Goal: Task Accomplishment & Management: Use online tool/utility

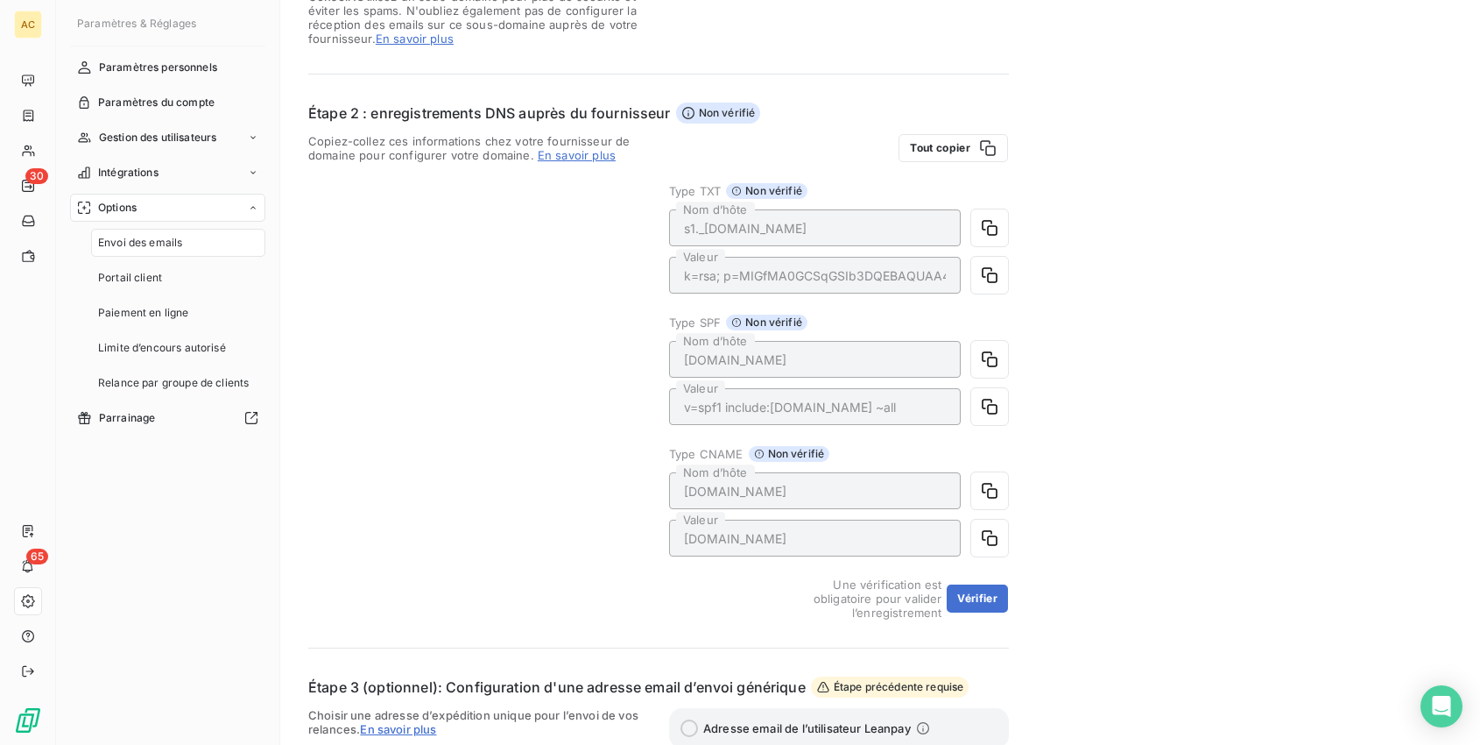
scroll to position [274, 0]
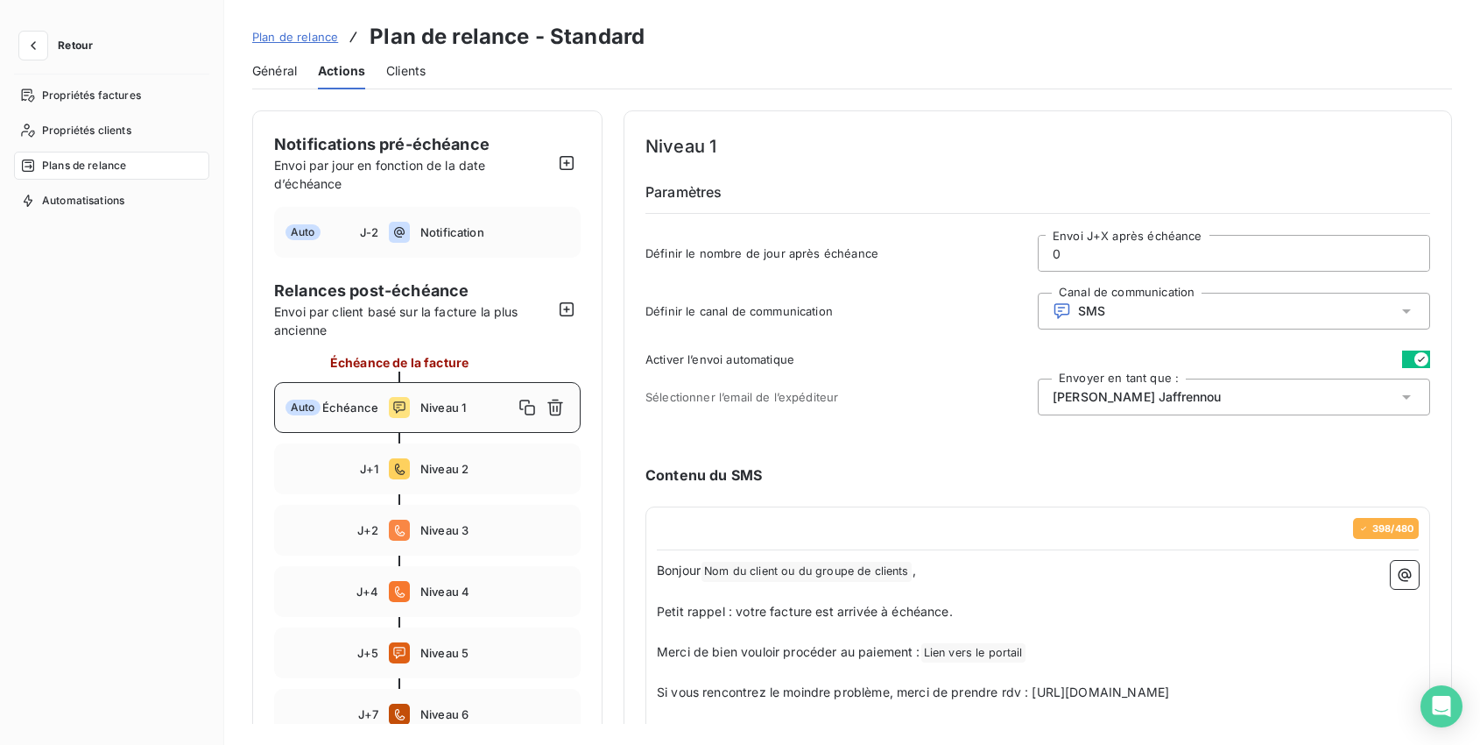
scroll to position [283, 0]
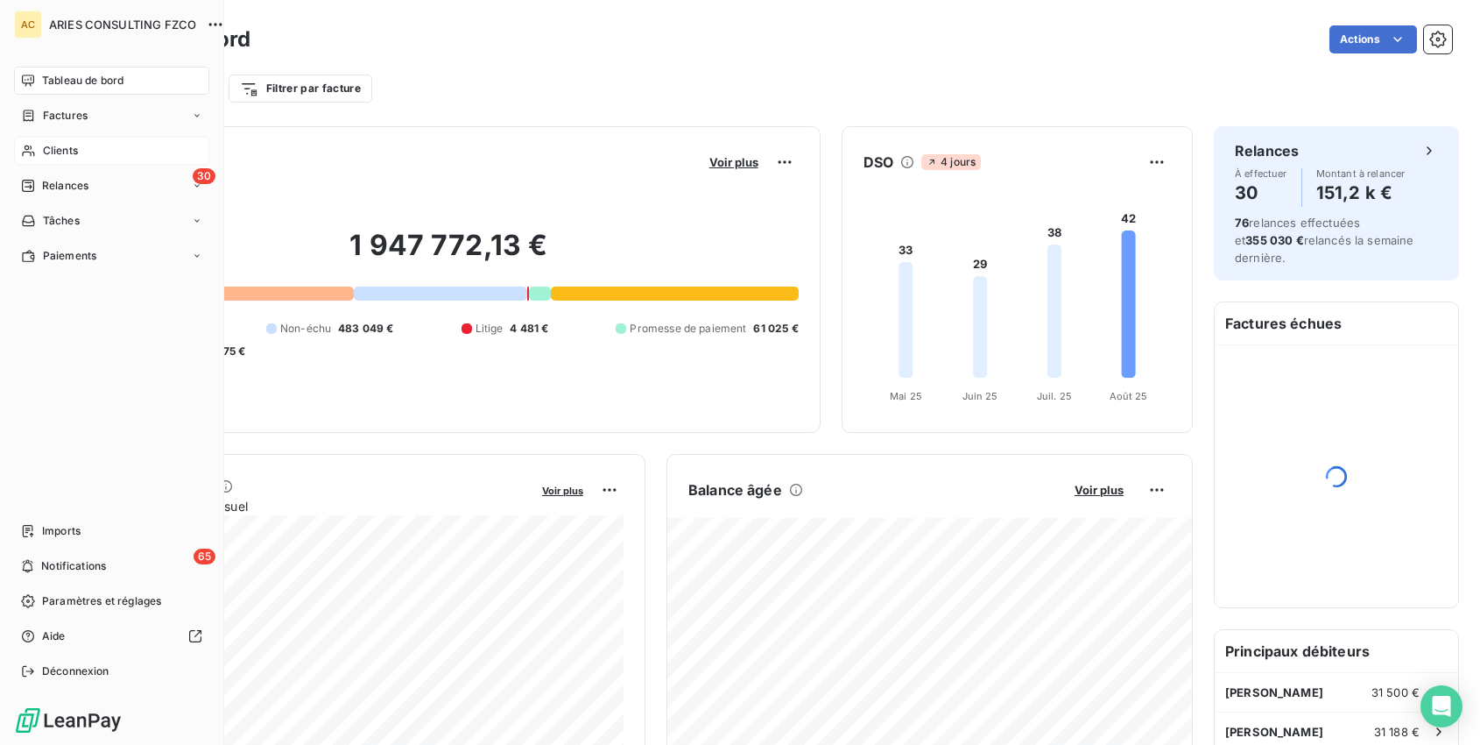
click at [54, 151] on span "Clients" at bounding box center [60, 151] width 35 height 16
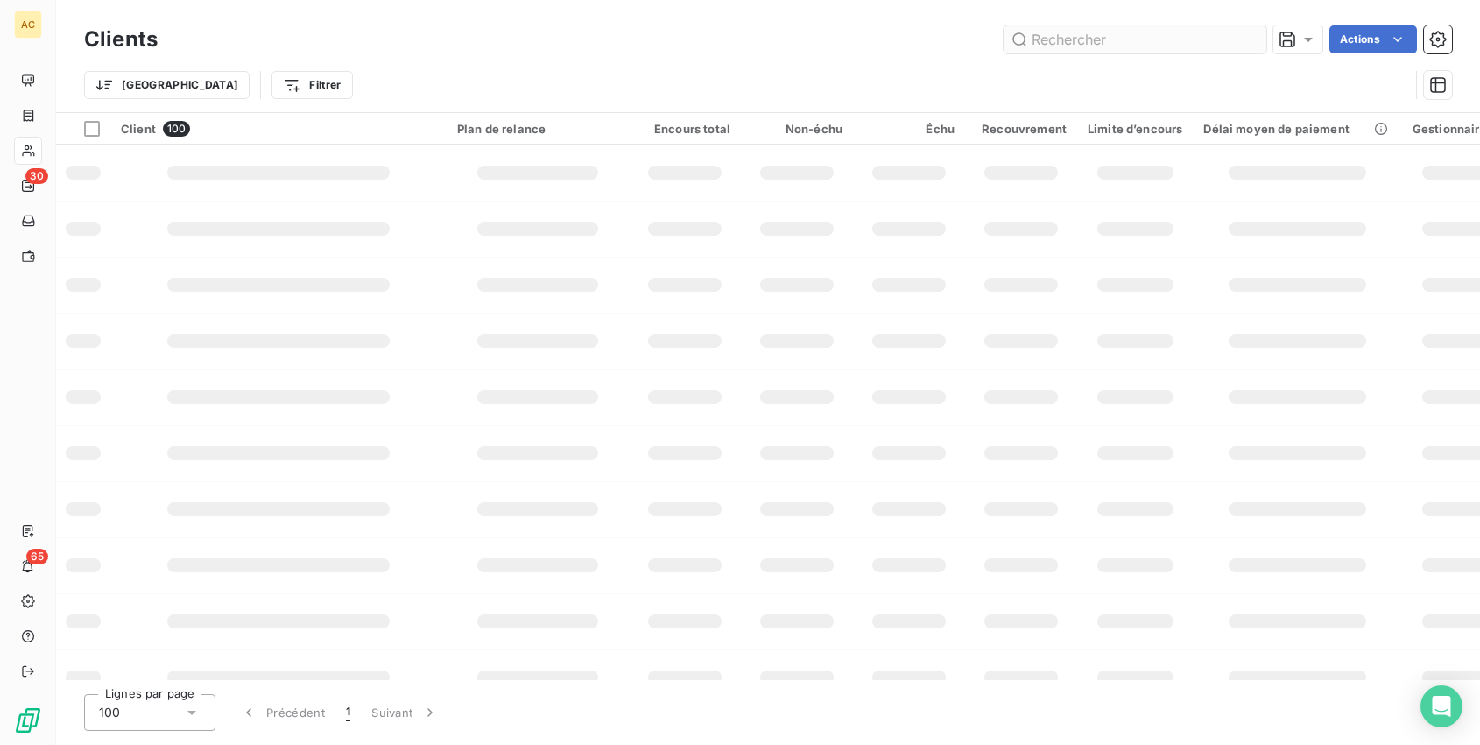
click at [1157, 47] on input "text" at bounding box center [1135, 39] width 263 height 28
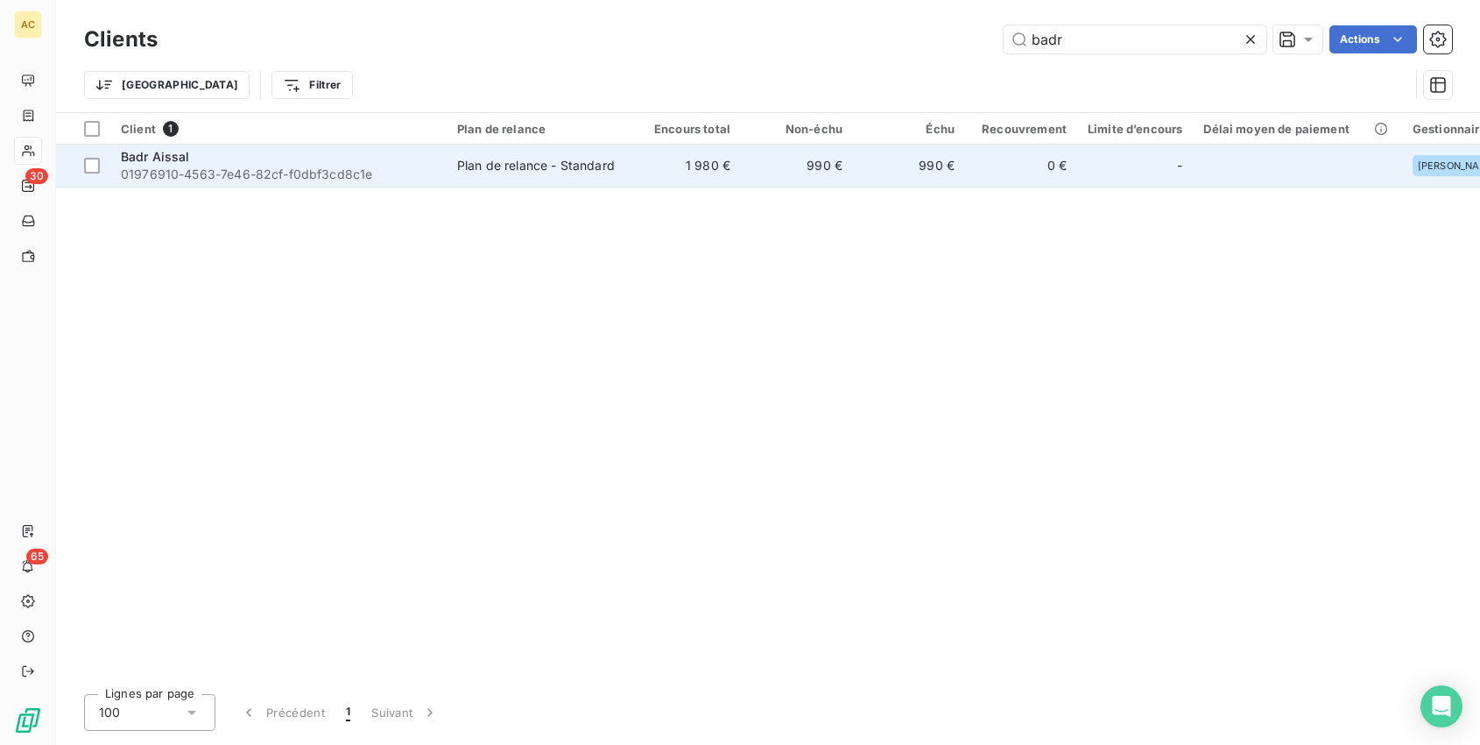
type input "badr"
click at [511, 166] on div "Plan de relance - Standard" at bounding box center [536, 166] width 158 height 18
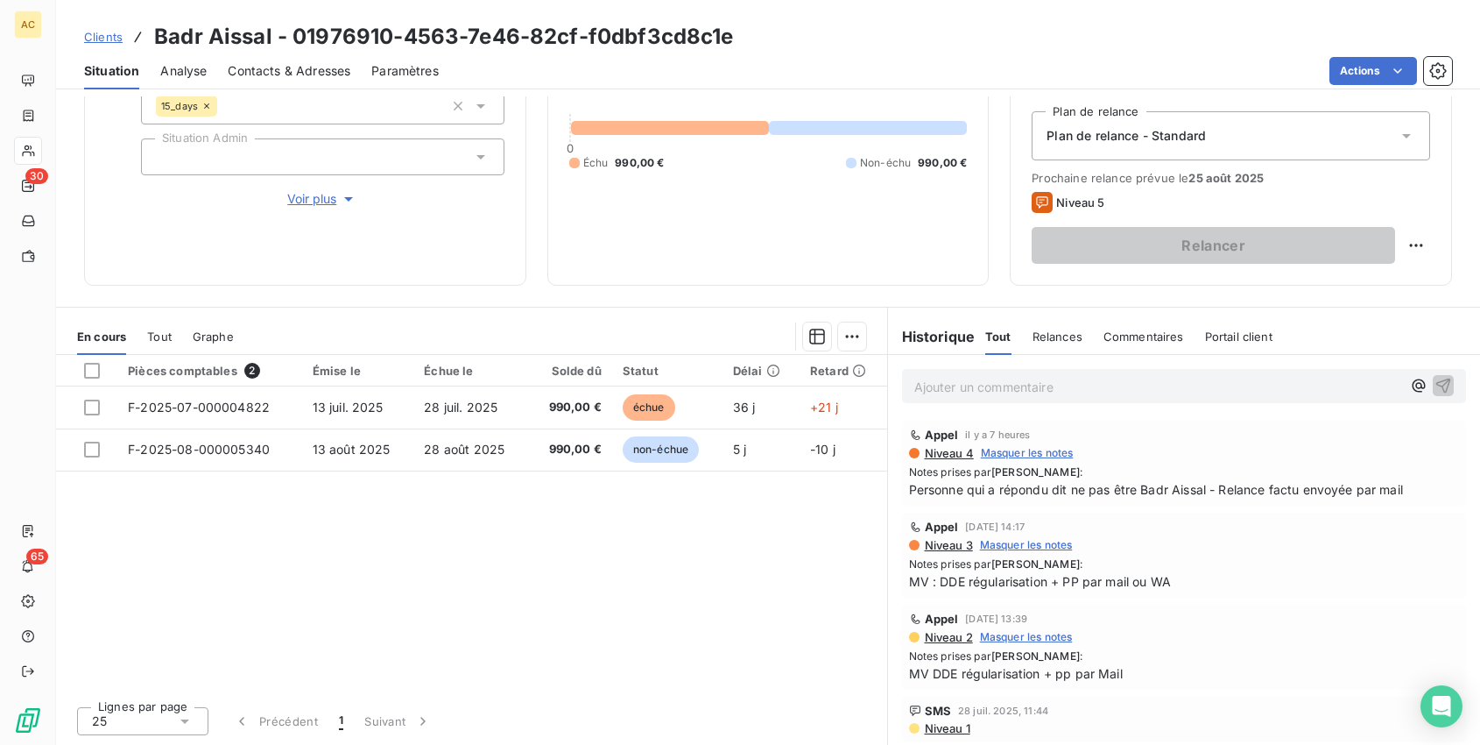
click at [1018, 388] on p "Ajouter un commentaire ﻿" at bounding box center [1159, 387] width 488 height 22
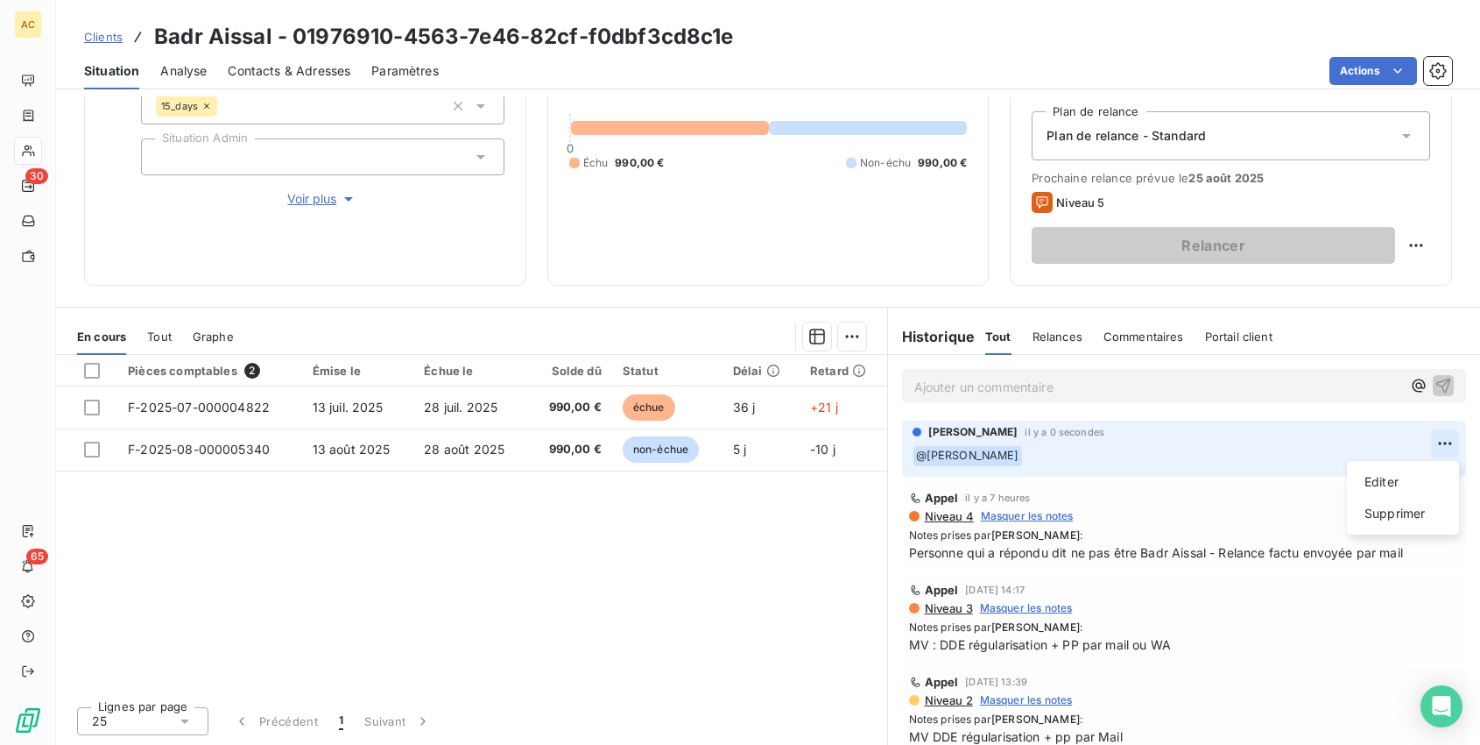
click at [1441, 437] on html "AC 30 65 Clients Badr Aissal - 01976910-4563-7e46-82cf-f0dbf3cd8c1e Situation A…" at bounding box center [740, 372] width 1480 height 745
click at [1402, 474] on div "Editer" at bounding box center [1403, 482] width 98 height 28
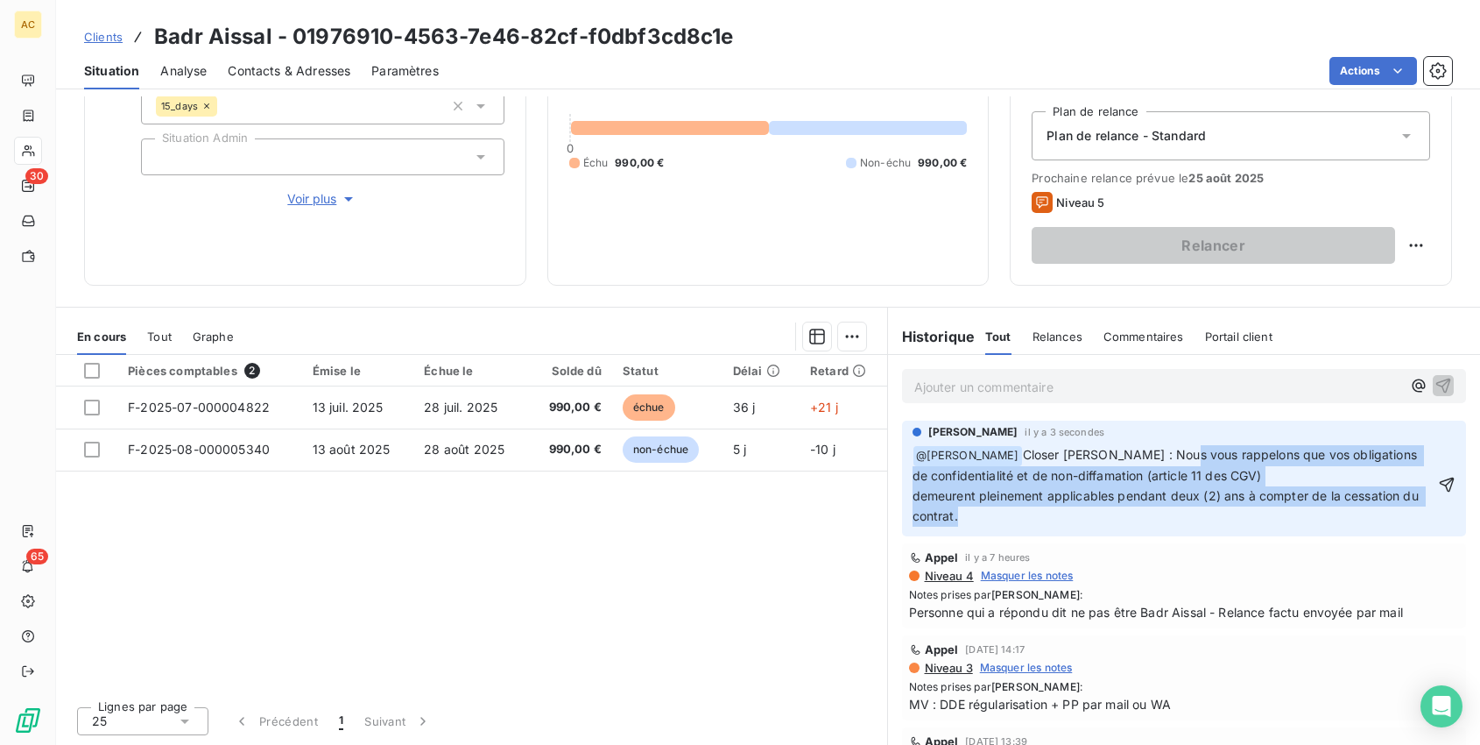
drag, startPoint x: 1137, startPoint y: 523, endPoint x: 1175, endPoint y: 452, distance: 80.3
click at [1175, 452] on div "﻿ @ Valérie Jaffrennou ﻿ Closer Julien Enderlin : Nous vous rappelons que vos o…" at bounding box center [1174, 485] width 523 height 81
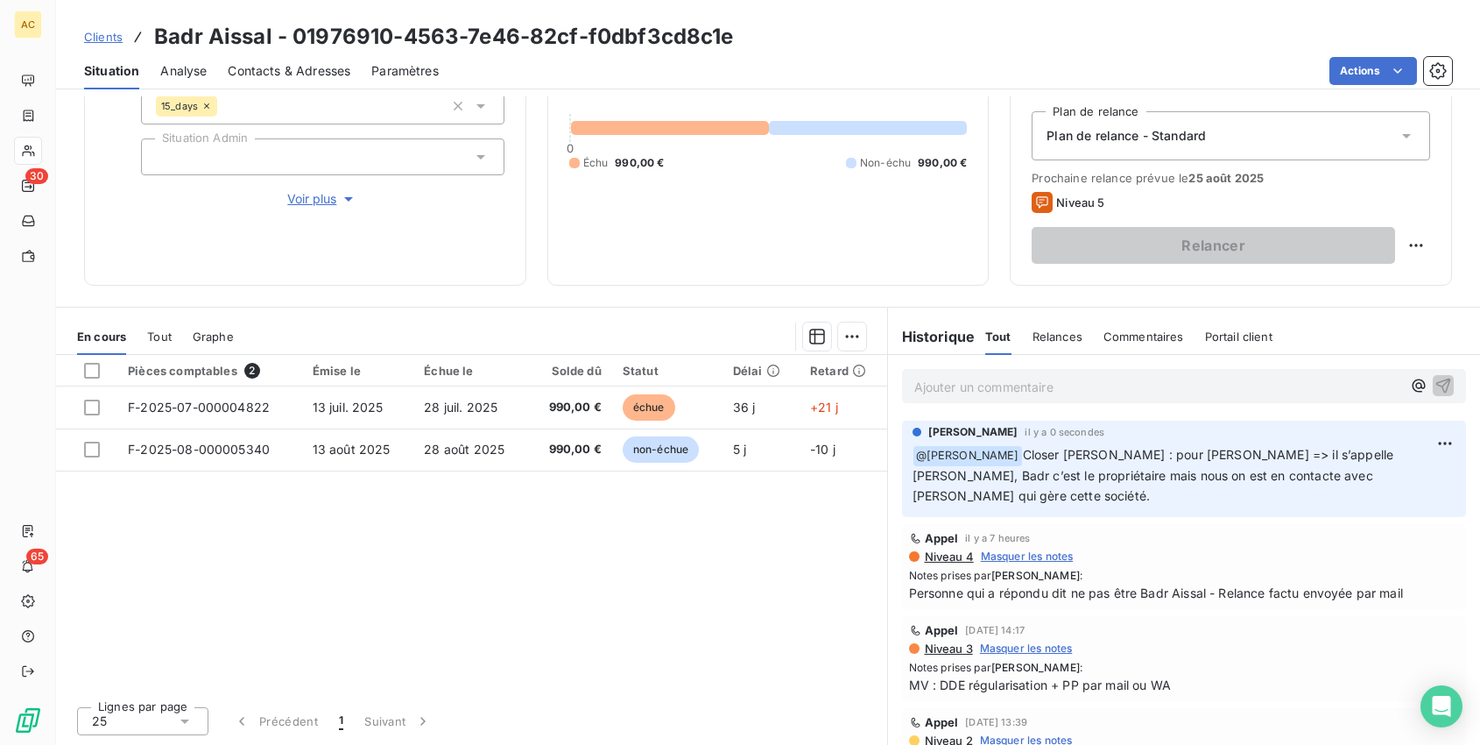
click at [96, 37] on span "Clients" at bounding box center [103, 37] width 39 height 14
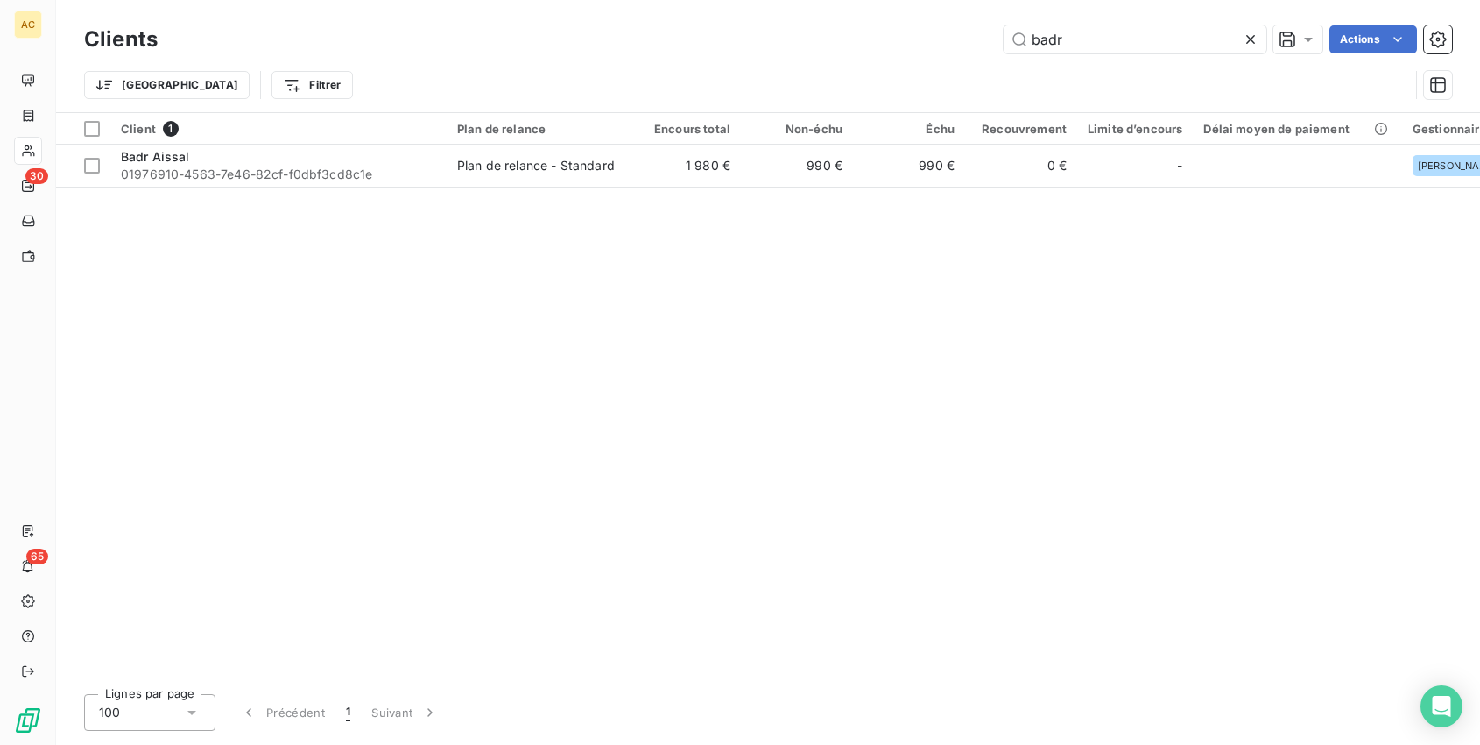
drag, startPoint x: 1146, startPoint y: 42, endPoint x: 893, endPoint y: 40, distance: 253.2
click at [893, 41] on div "badr Actions" at bounding box center [816, 39] width 1274 height 28
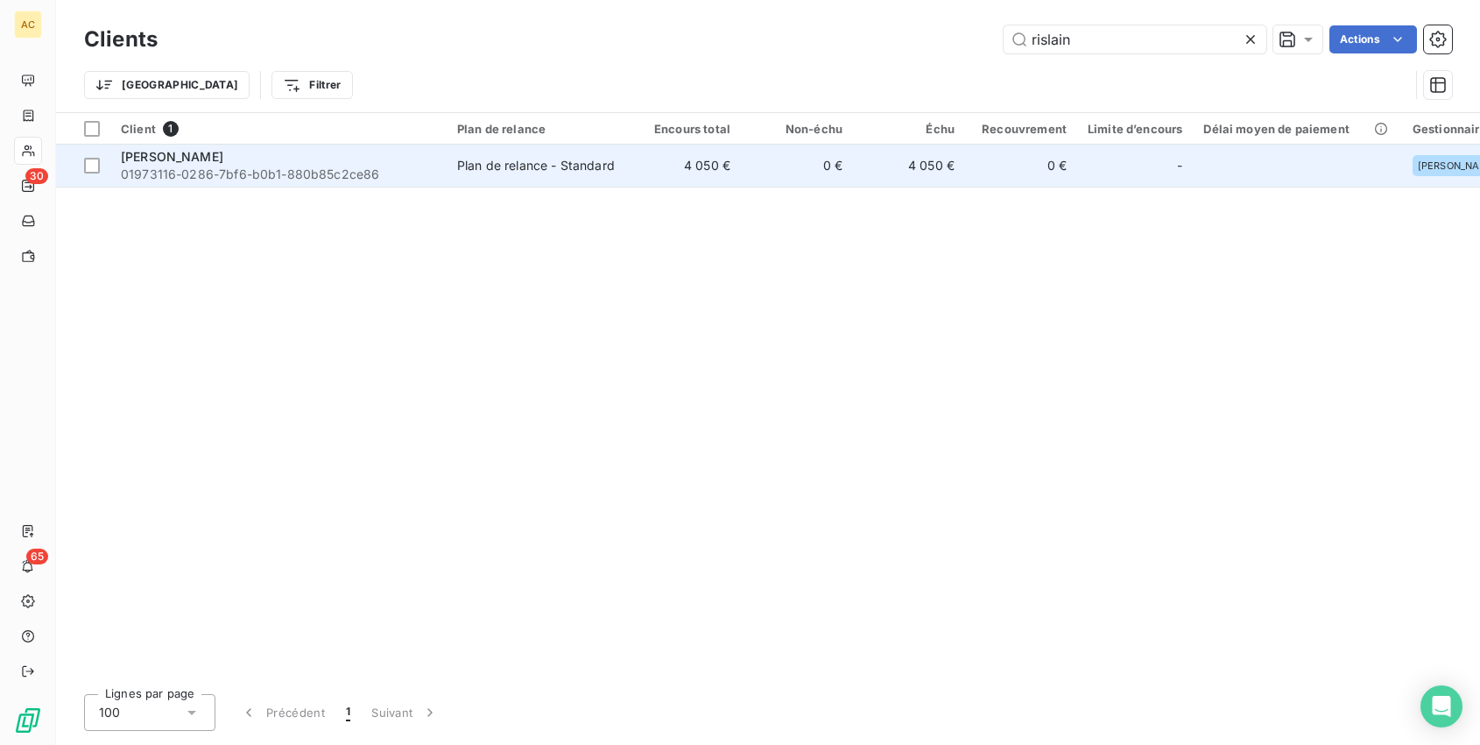
type input "rislain"
click at [489, 181] on td "Plan de relance - Standard" at bounding box center [538, 166] width 182 height 42
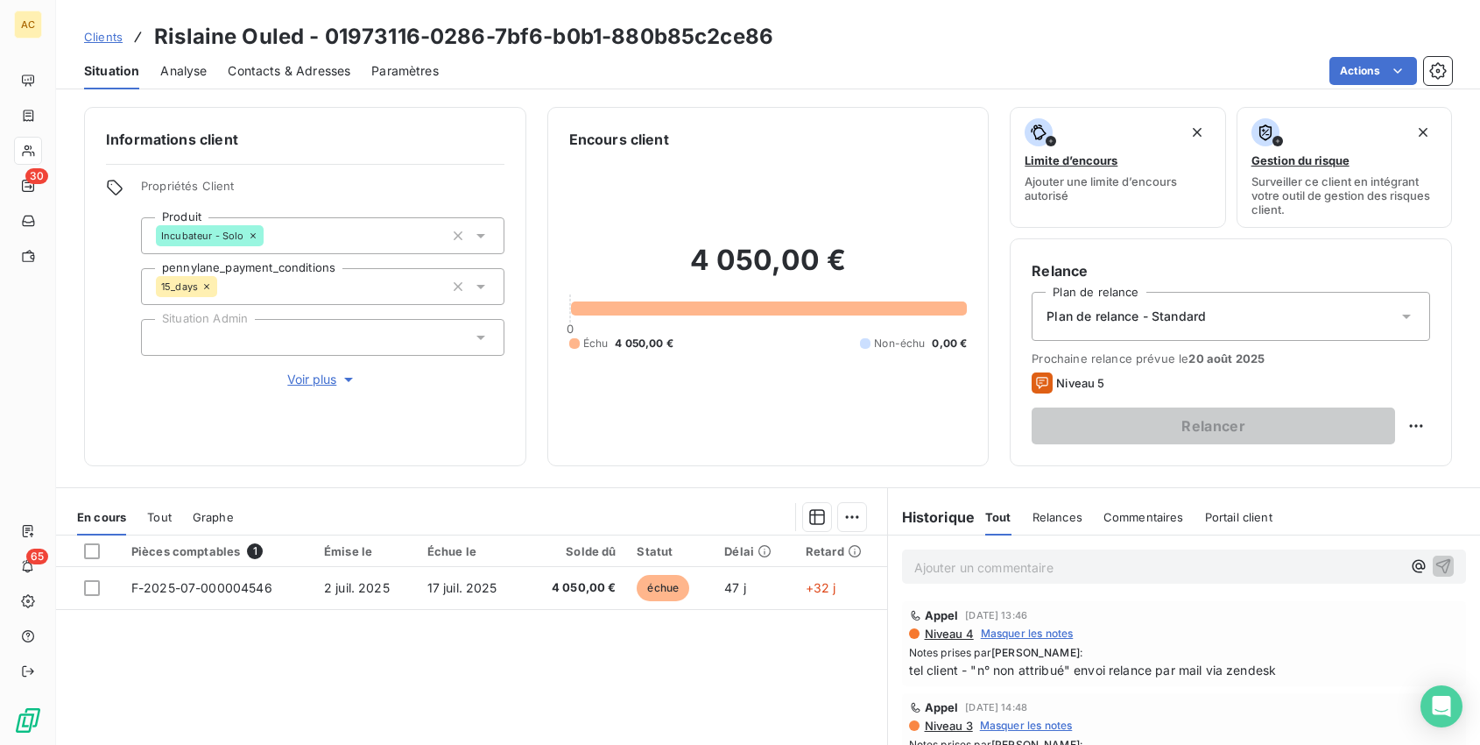
click at [274, 66] on span "Contacts & Adresses" at bounding box center [289, 71] width 123 height 18
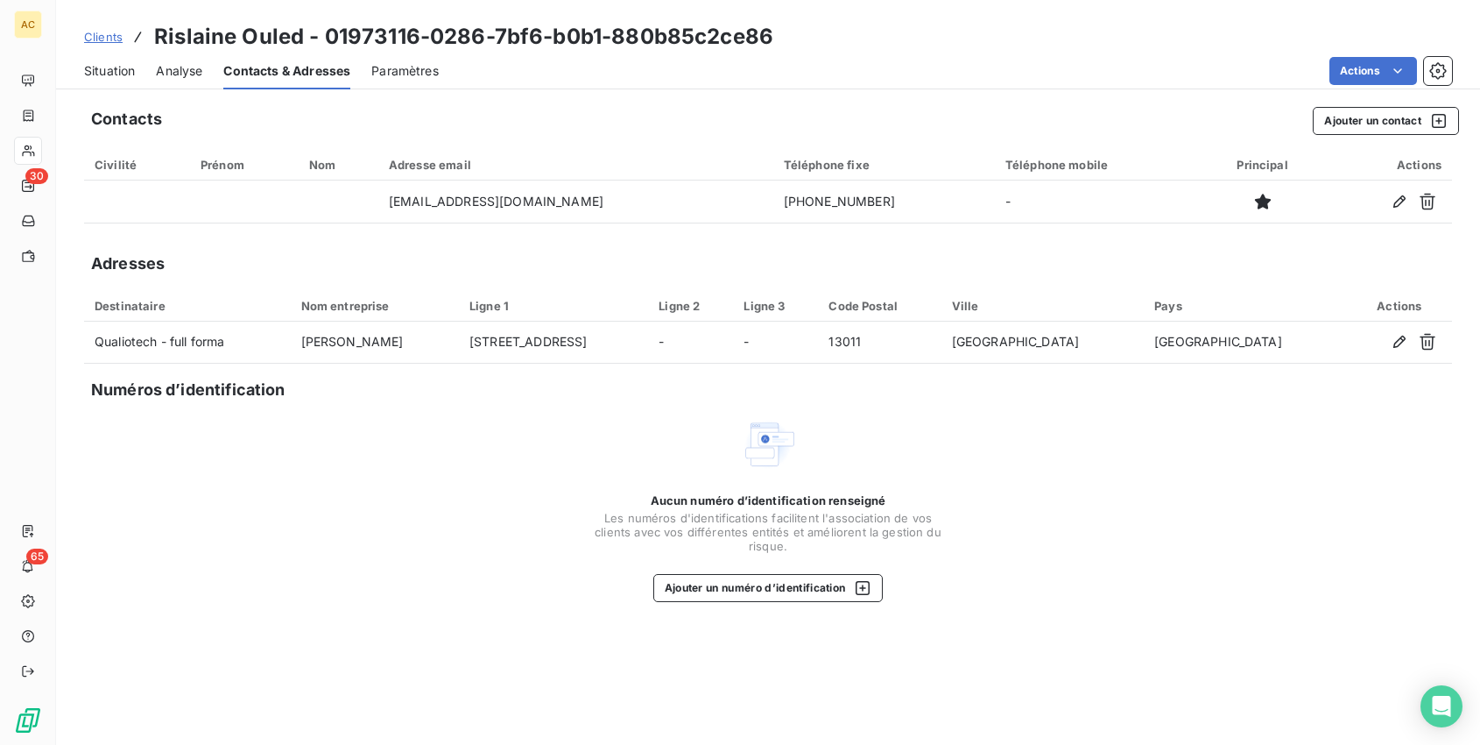
click at [117, 70] on span "Situation" at bounding box center [109, 71] width 51 height 18
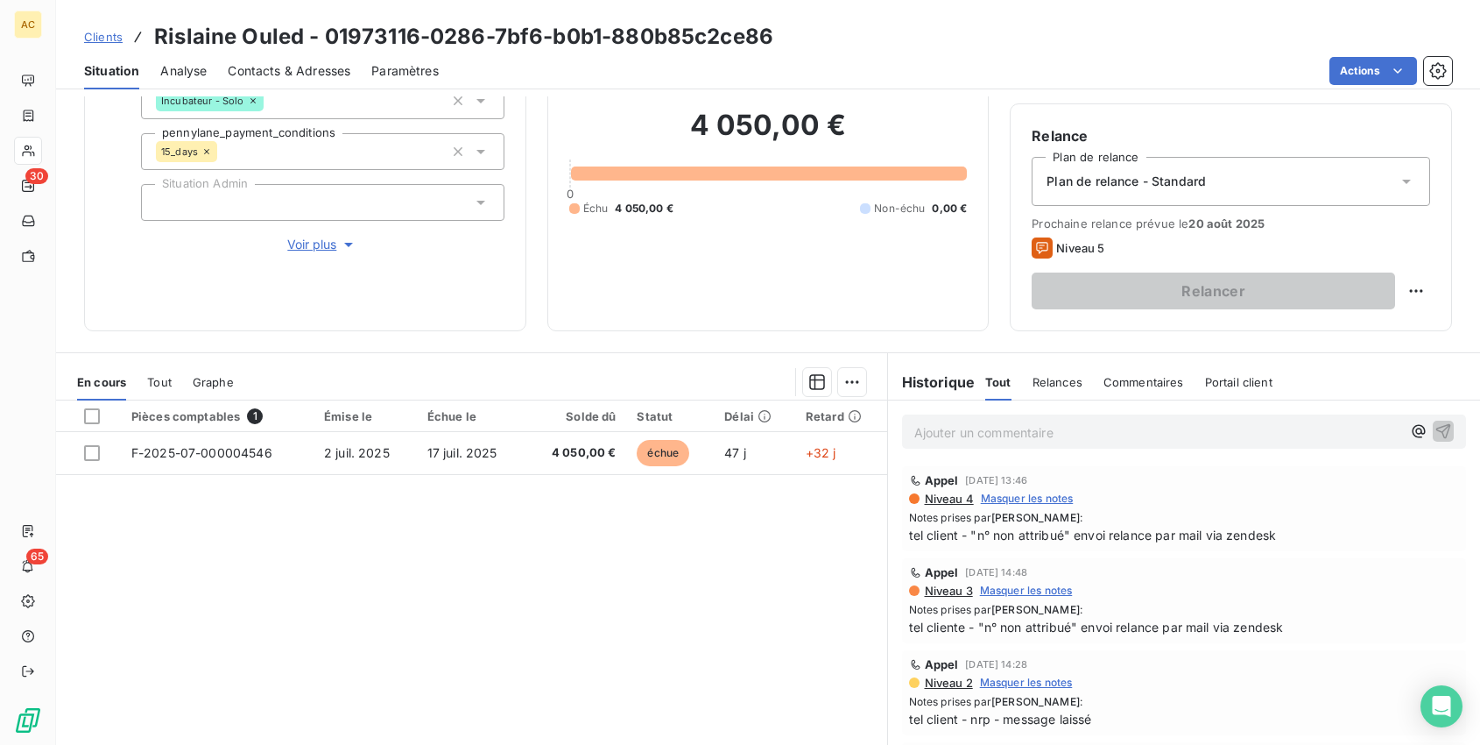
scroll to position [131, 0]
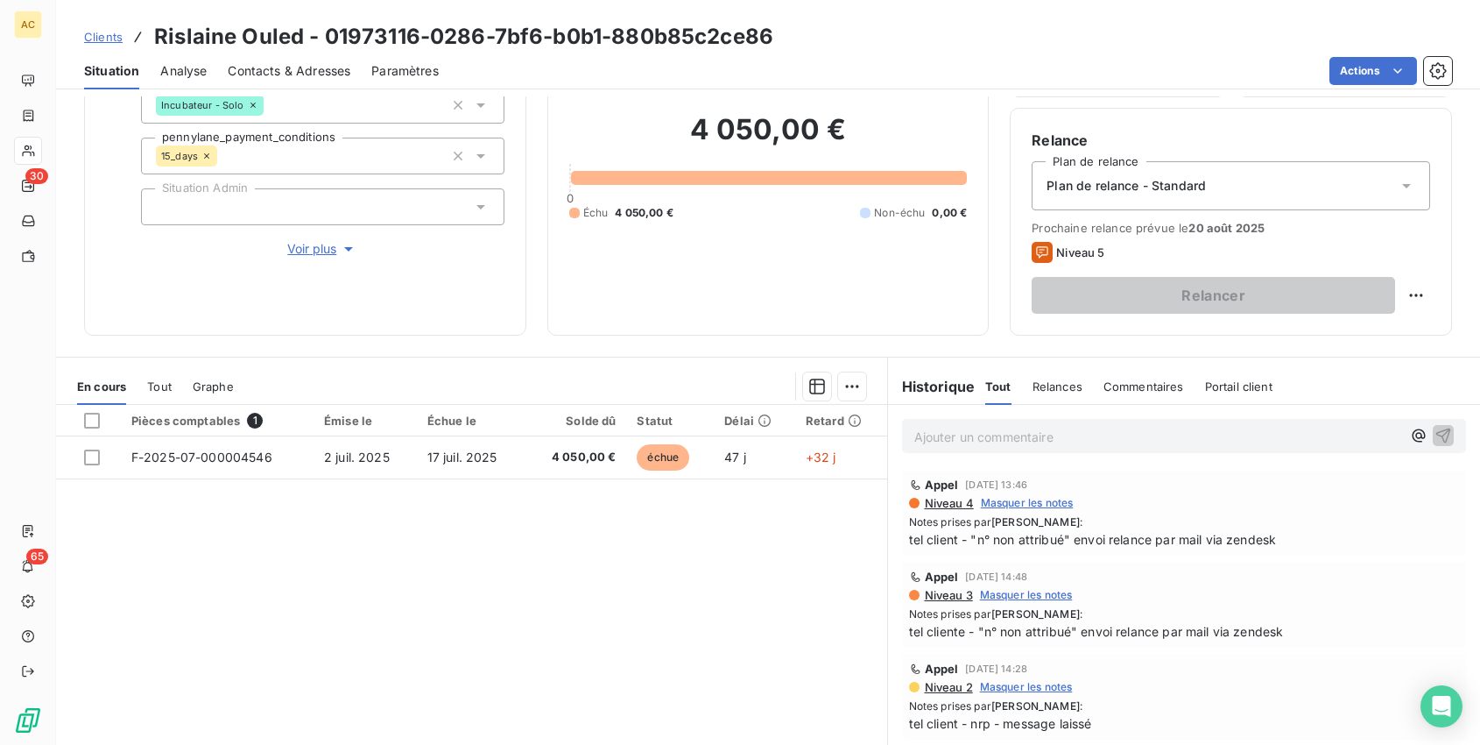
click at [1116, 443] on p "Ajouter un commentaire ﻿" at bounding box center [1159, 437] width 488 height 22
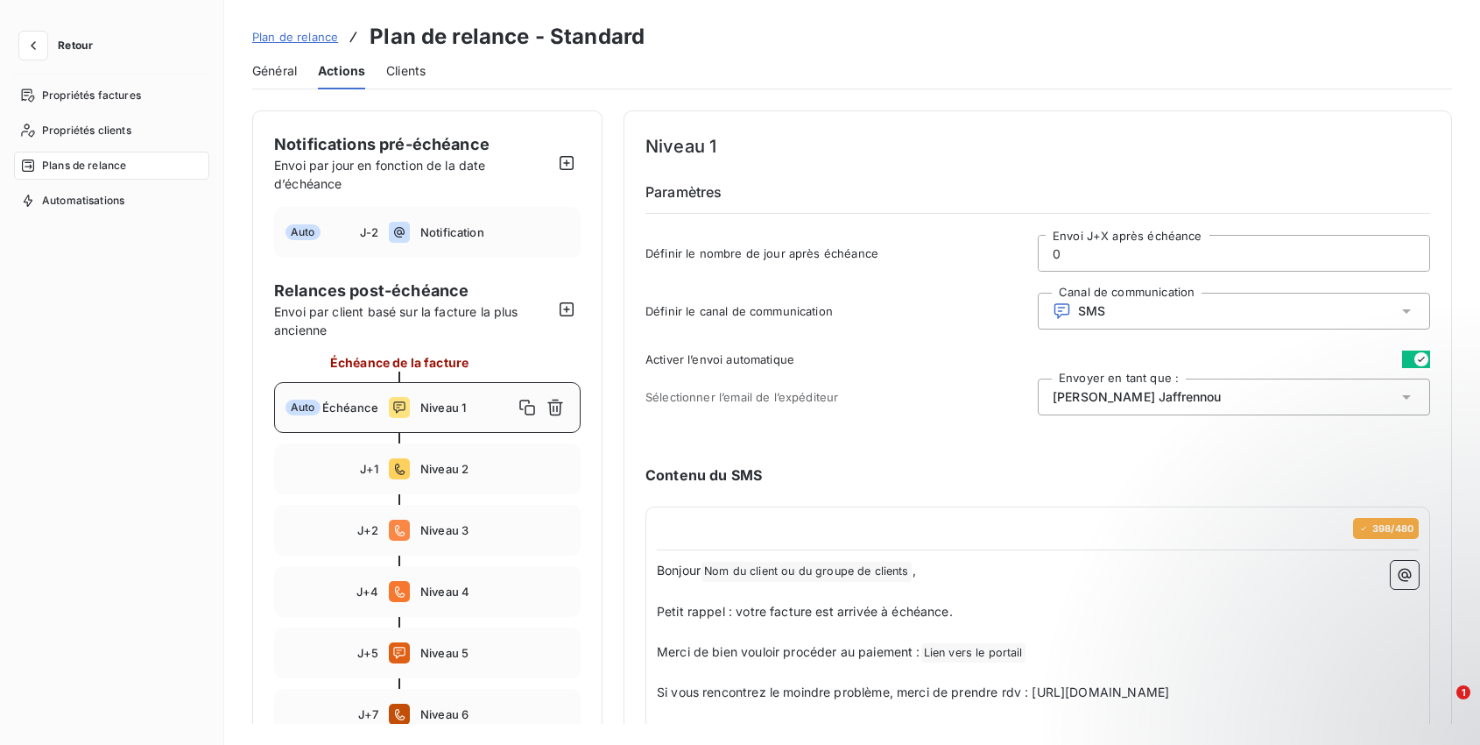
scroll to position [283, 0]
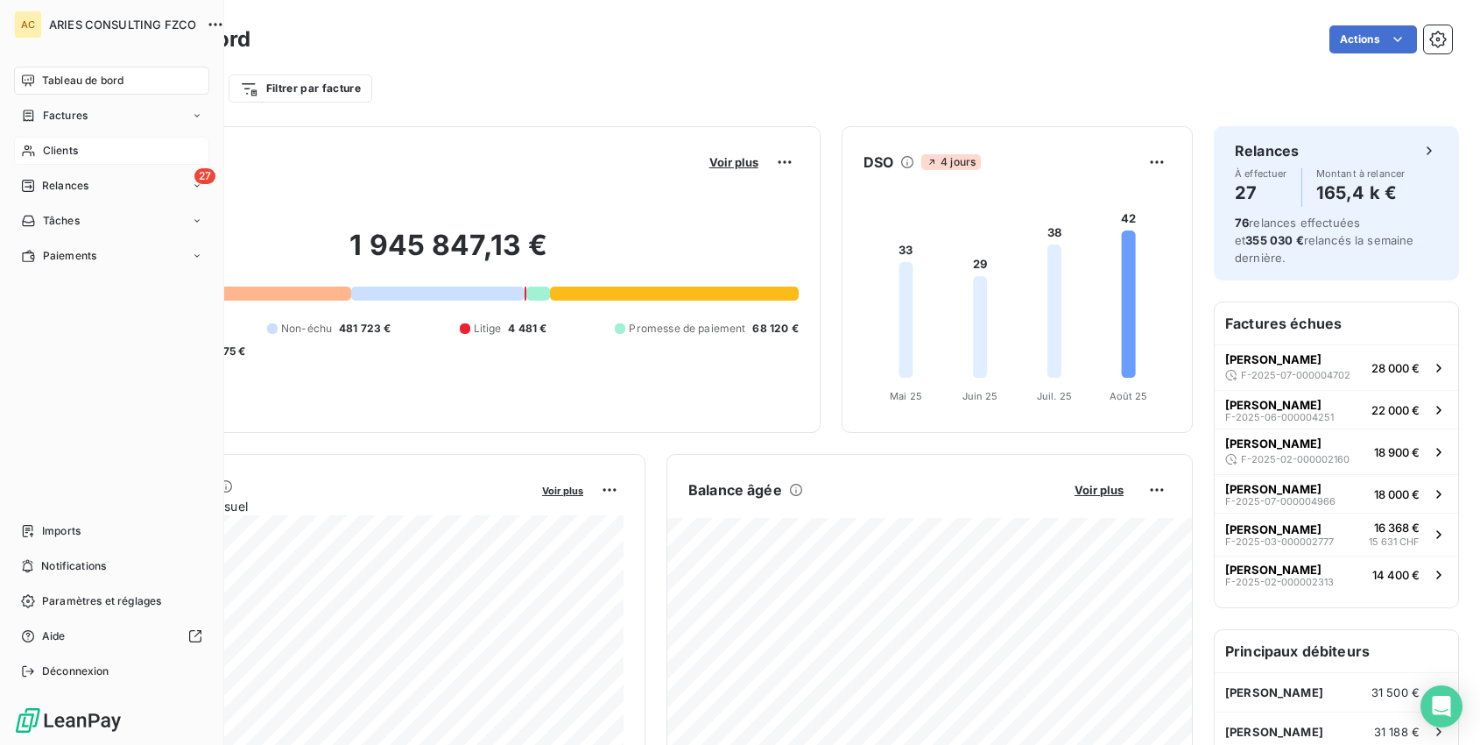
click at [33, 144] on icon at bounding box center [28, 151] width 15 height 14
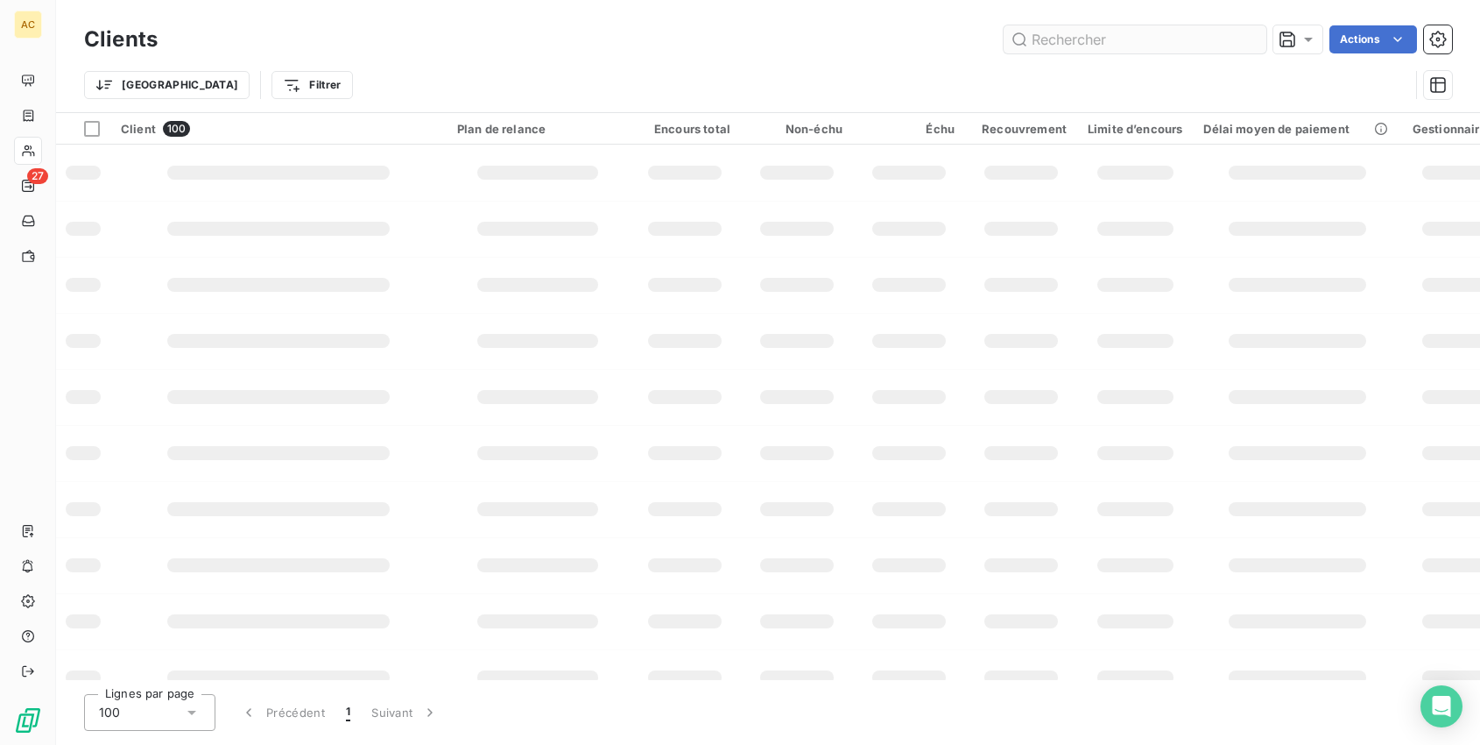
click at [1063, 32] on input "text" at bounding box center [1135, 39] width 263 height 28
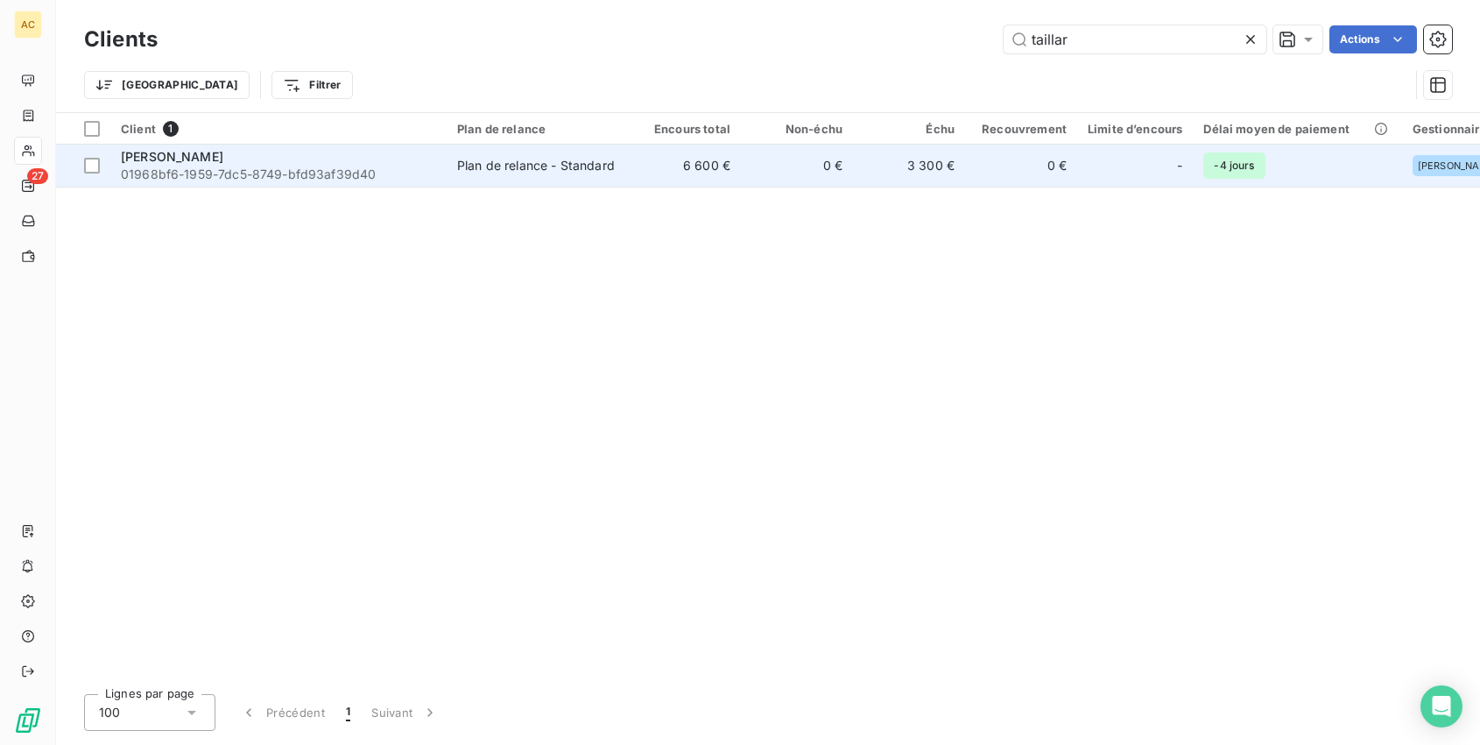
type input "taillar"
click at [533, 177] on td "Plan de relance - Standard" at bounding box center [538, 166] width 182 height 42
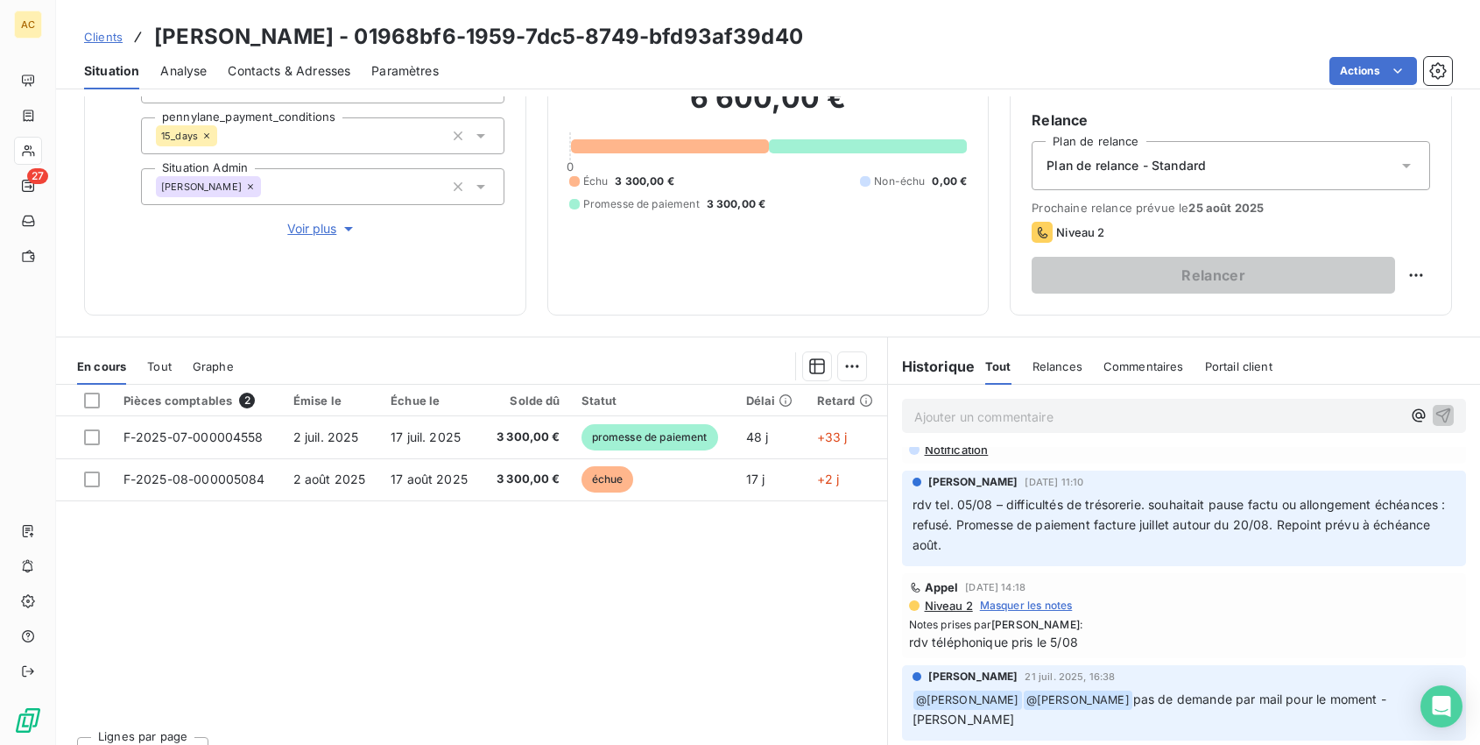
scroll to position [109, 0]
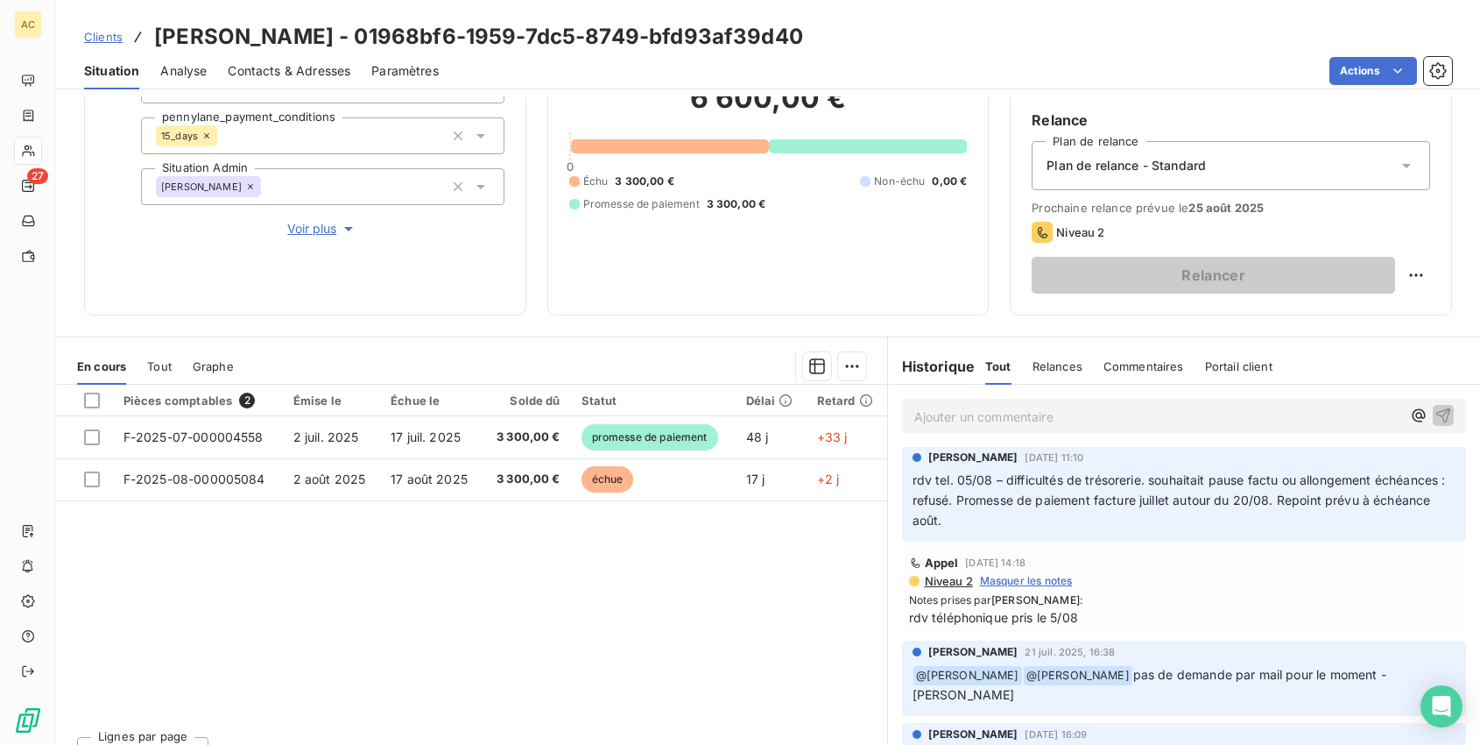
click at [300, 222] on span "Voir plus" at bounding box center [322, 229] width 70 height 18
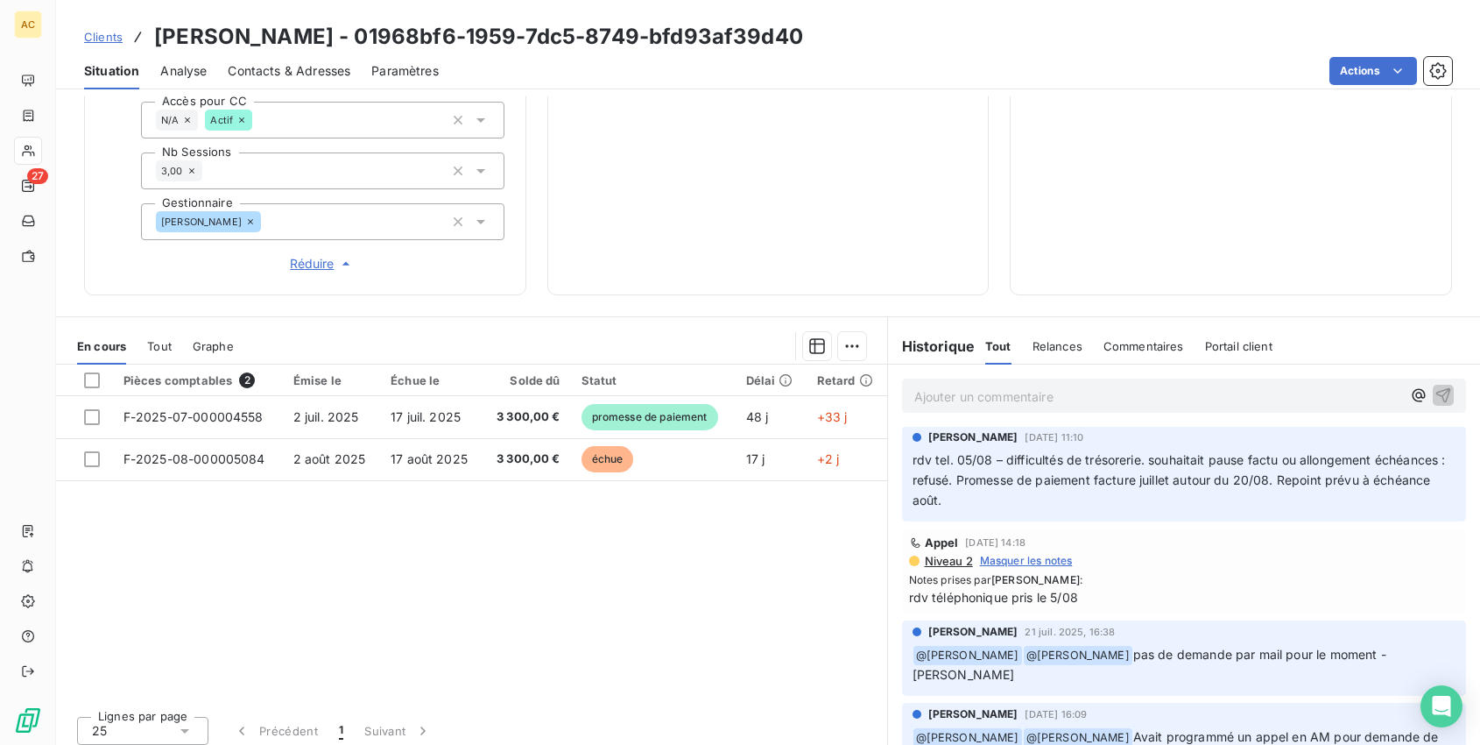
scroll to position [684, 0]
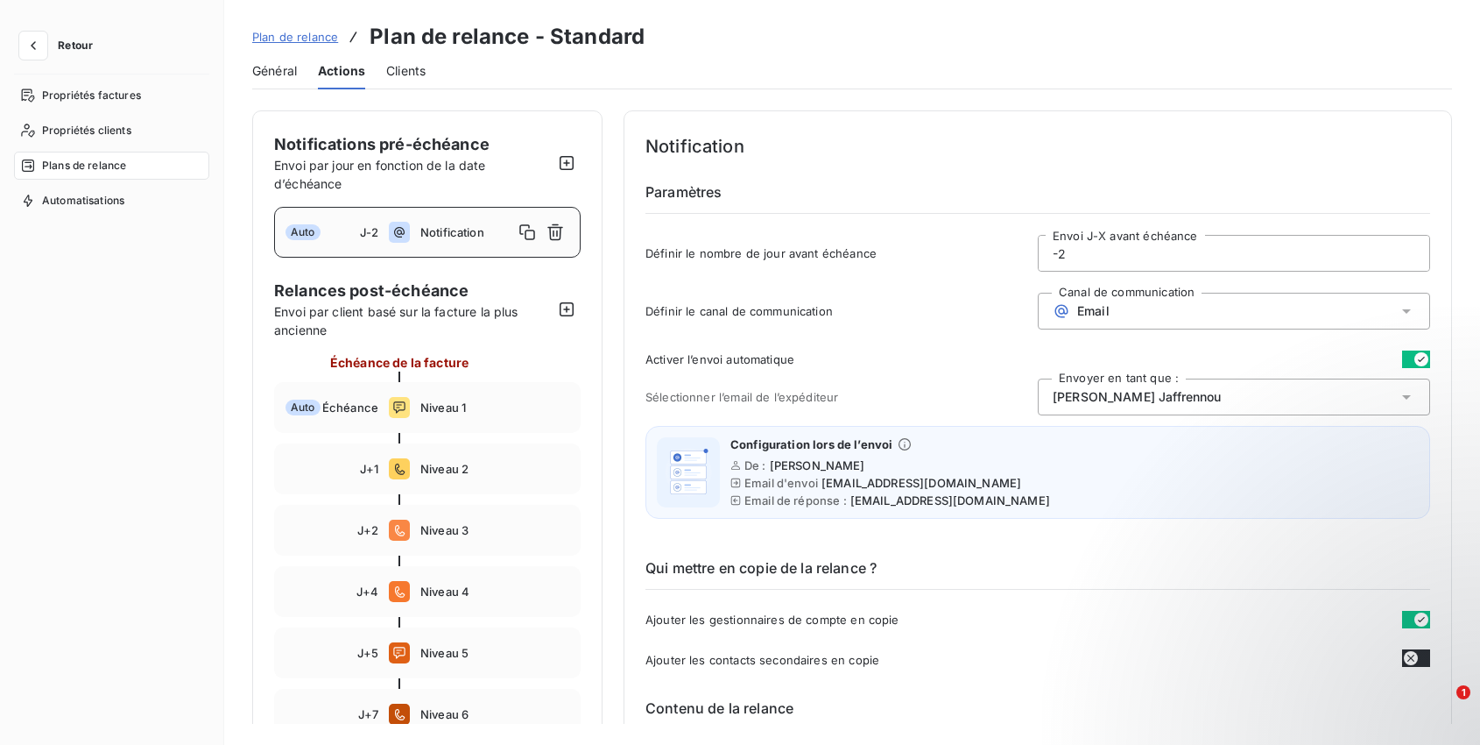
scroll to position [120, 0]
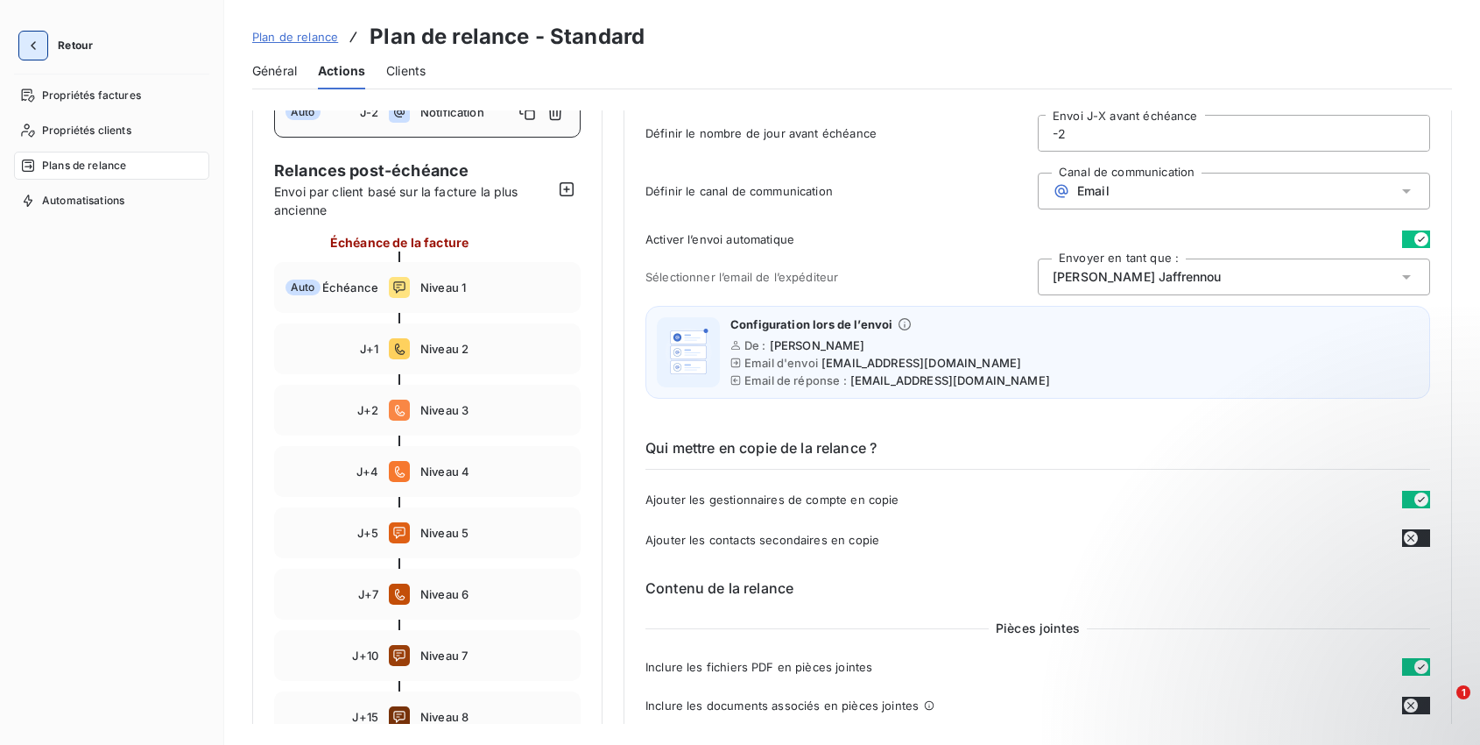
click at [33, 51] on icon "button" at bounding box center [34, 46] width 18 height 18
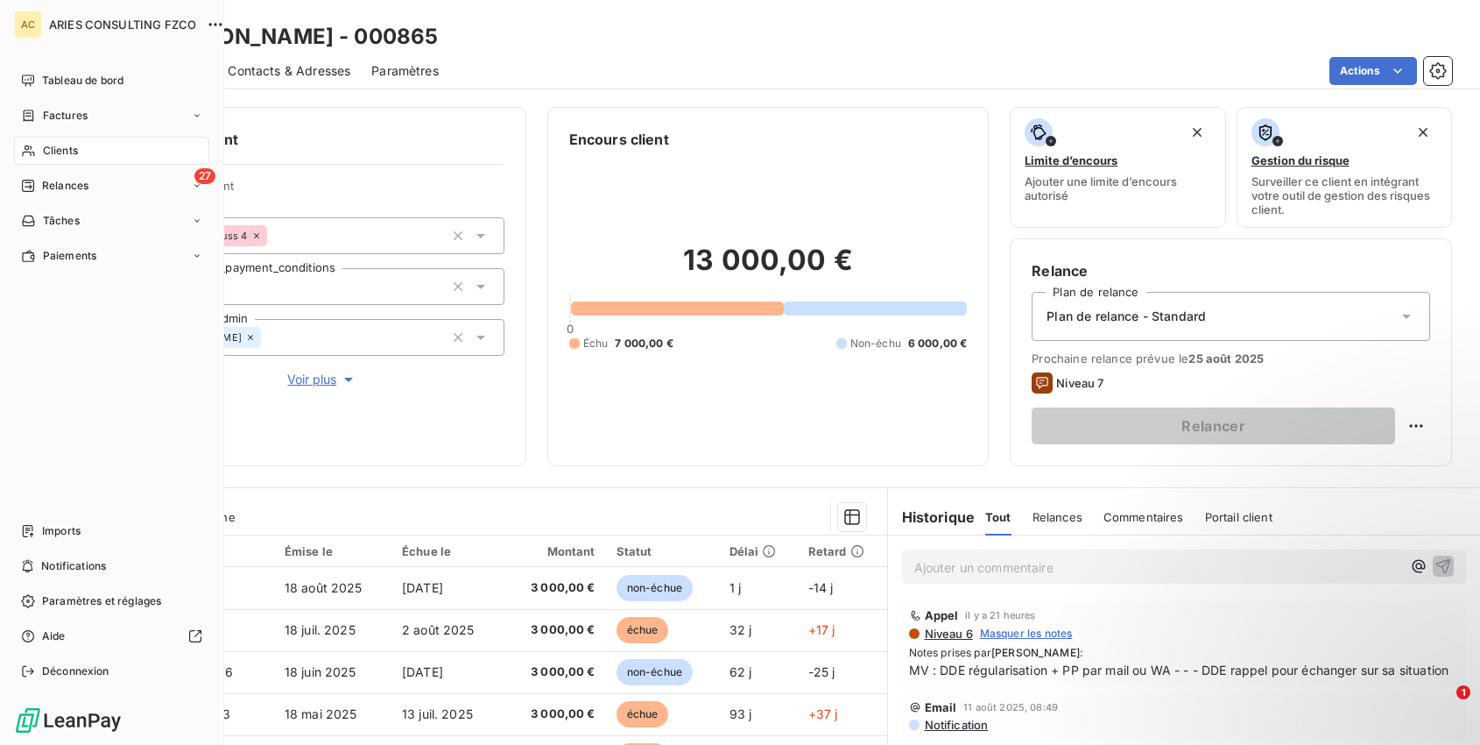
click at [84, 154] on div "Clients" at bounding box center [111, 151] width 195 height 28
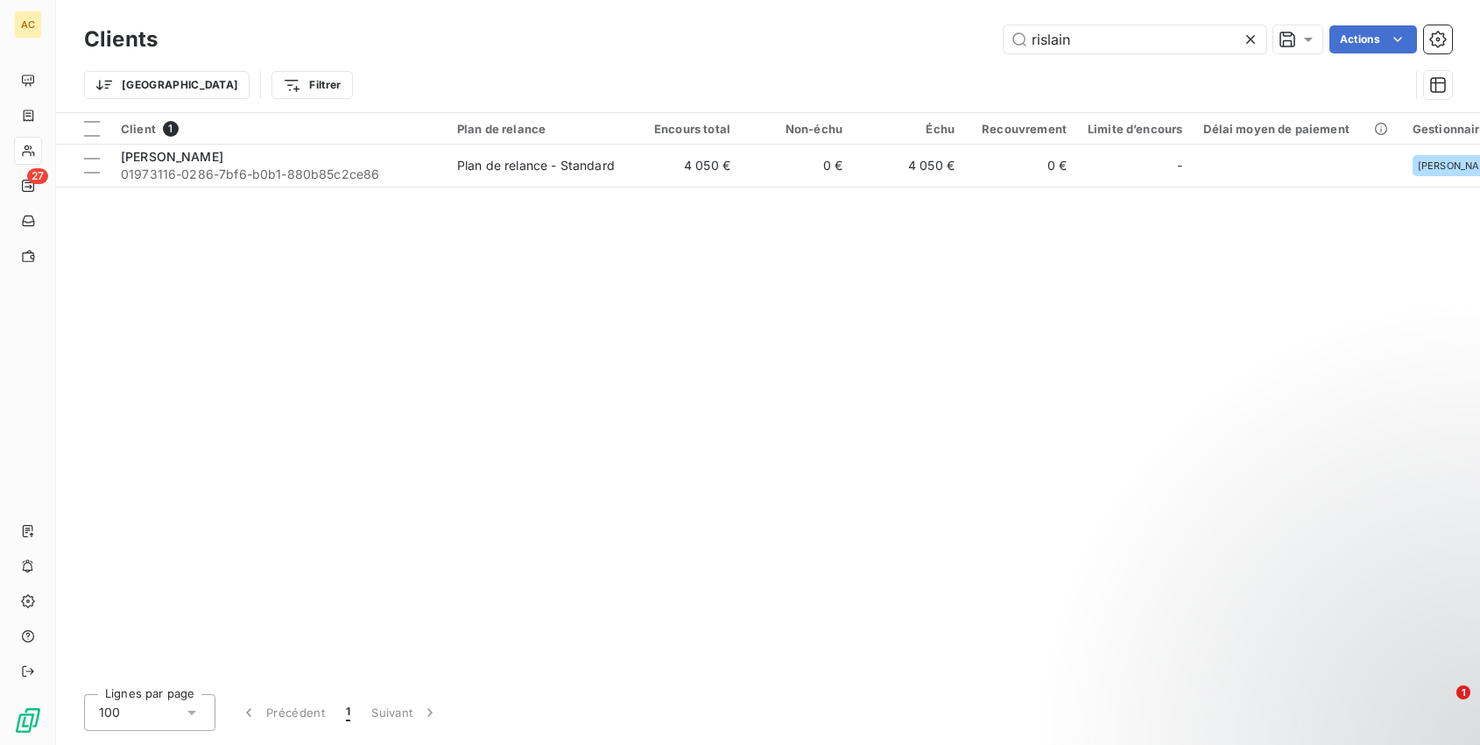
drag, startPoint x: 1084, startPoint y: 41, endPoint x: 988, endPoint y: 38, distance: 95.5
click at [988, 38] on div "rislain Actions" at bounding box center [816, 39] width 1274 height 28
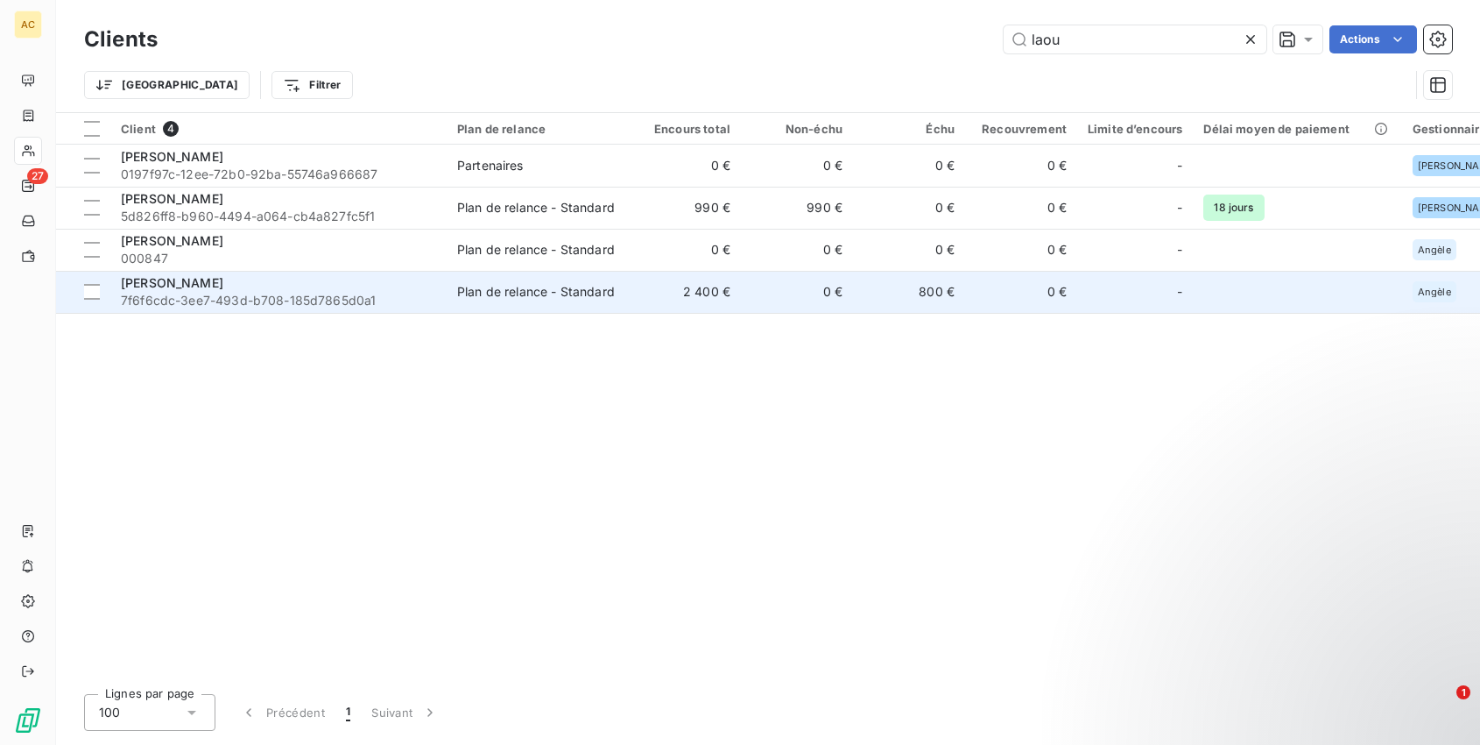
type input "laou"
click at [326, 293] on span "7f6f6cdc-3ee7-493d-b708-185d7865d0a1" at bounding box center [278, 301] width 315 height 18
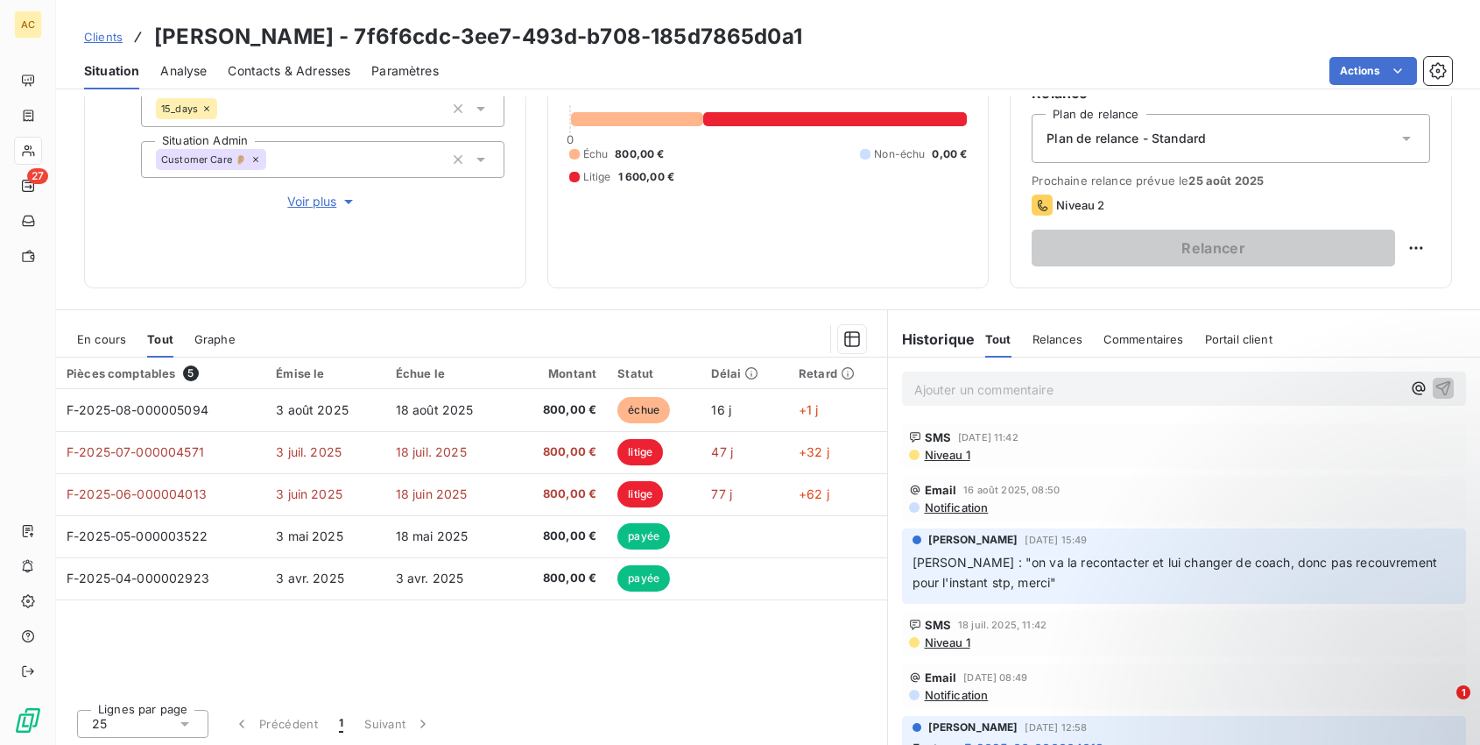
scroll to position [180, 0]
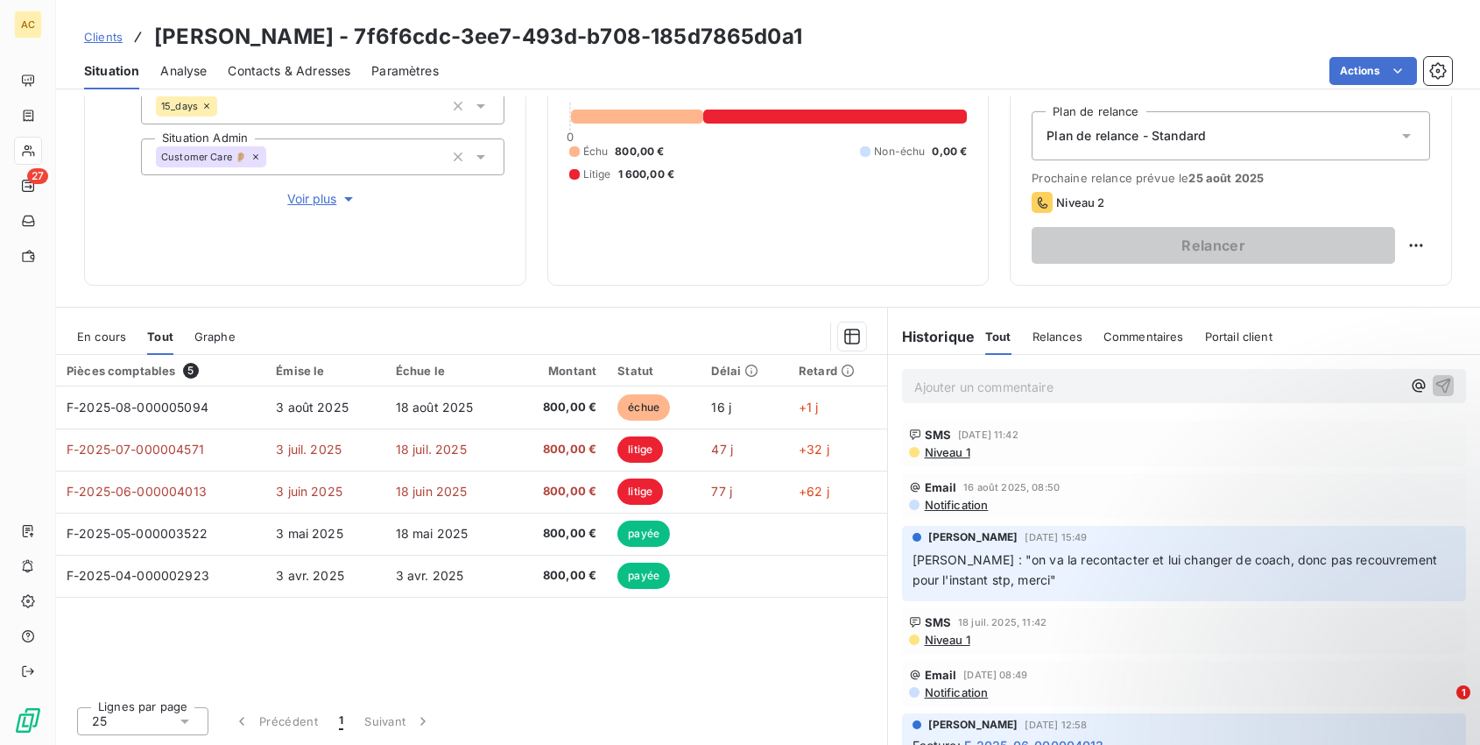
click at [298, 196] on span "Voir plus" at bounding box center [322, 199] width 70 height 18
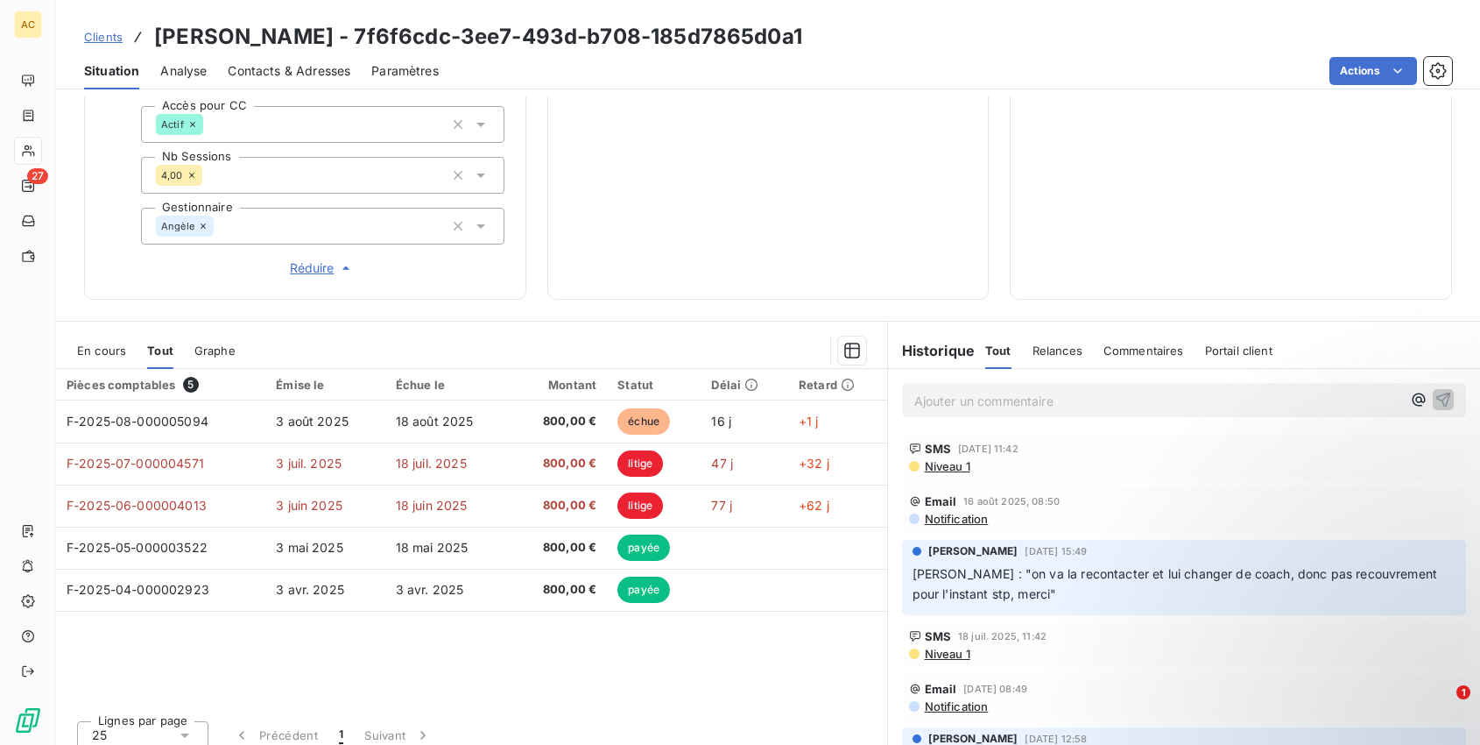
scroll to position [684, 0]
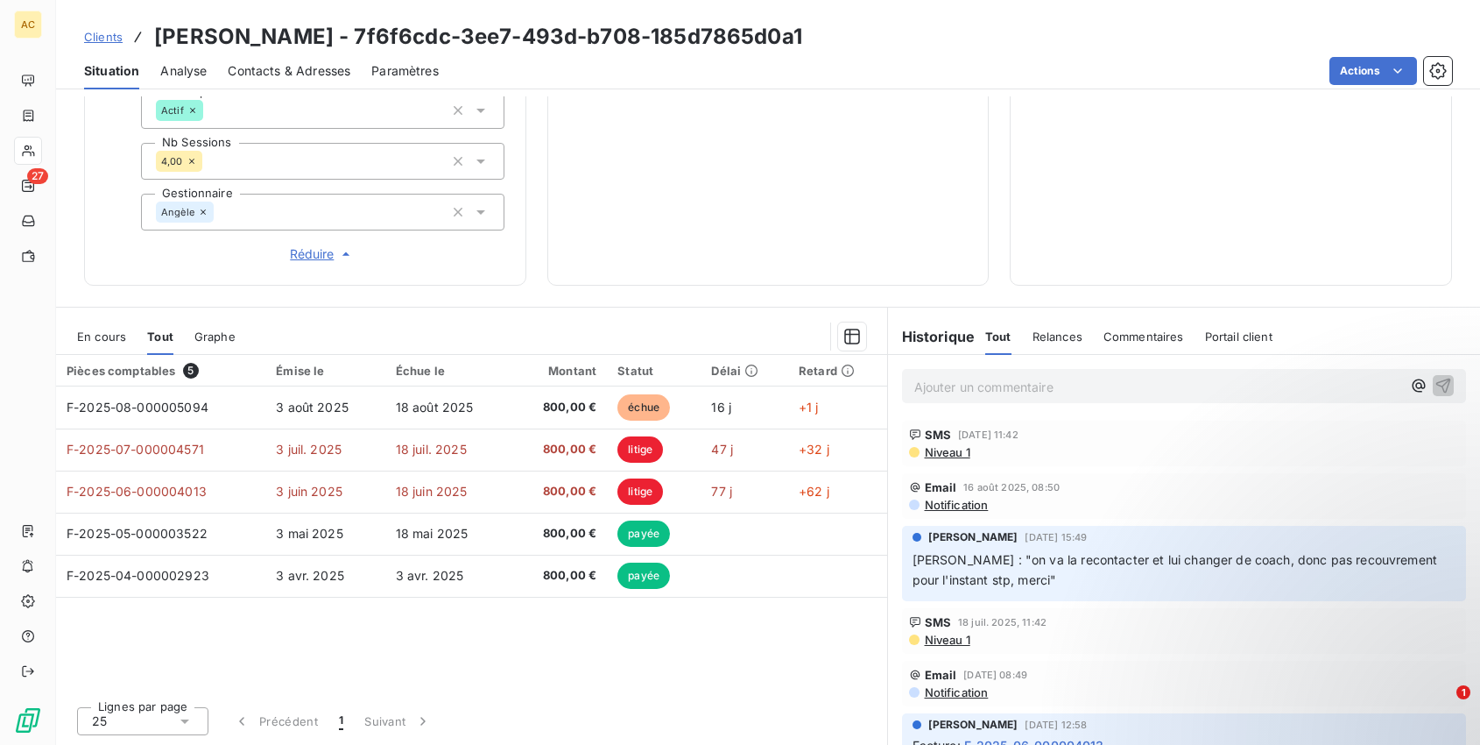
click at [106, 37] on span "Clients" at bounding box center [103, 37] width 39 height 14
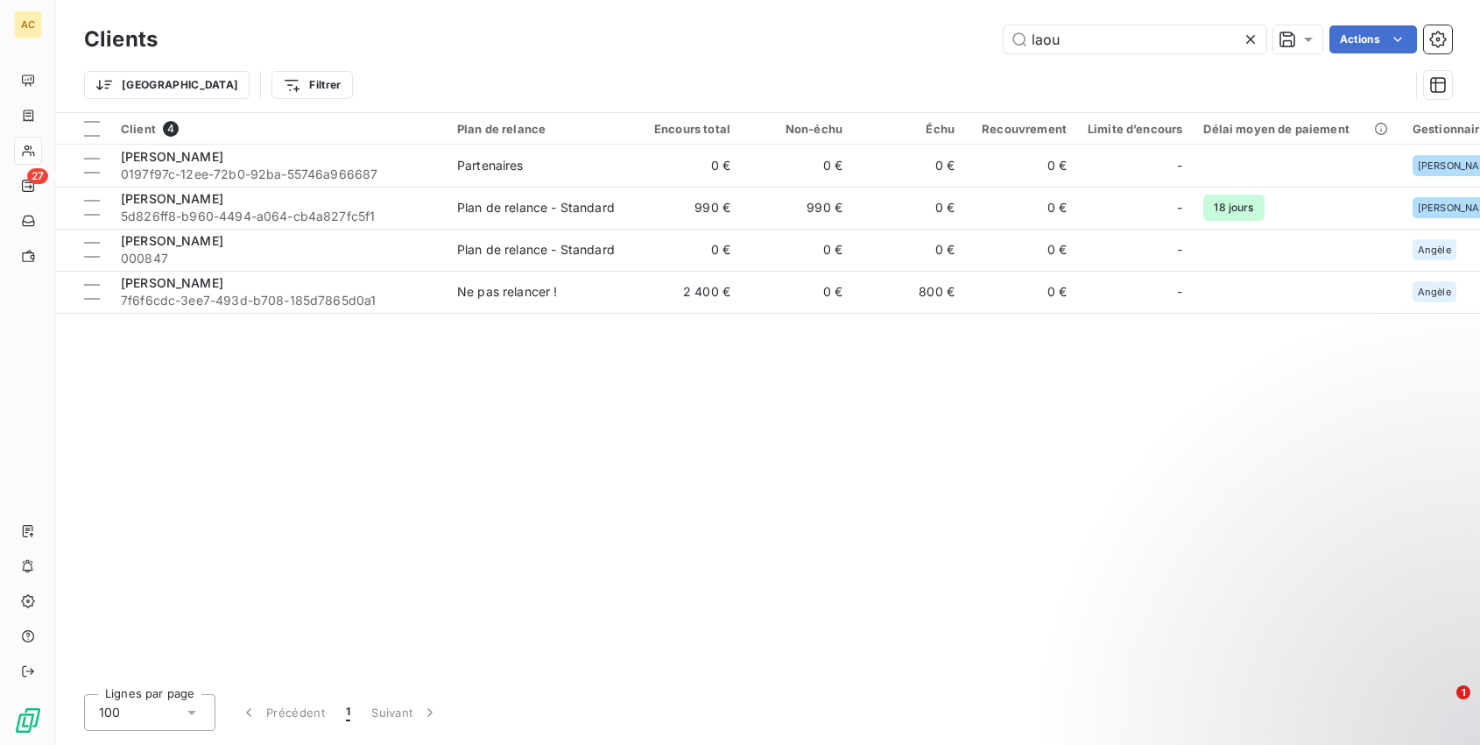
drag, startPoint x: 1106, startPoint y: 37, endPoint x: 867, endPoint y: 32, distance: 239.2
click at [868, 32] on div "laou Actions" at bounding box center [816, 39] width 1274 height 28
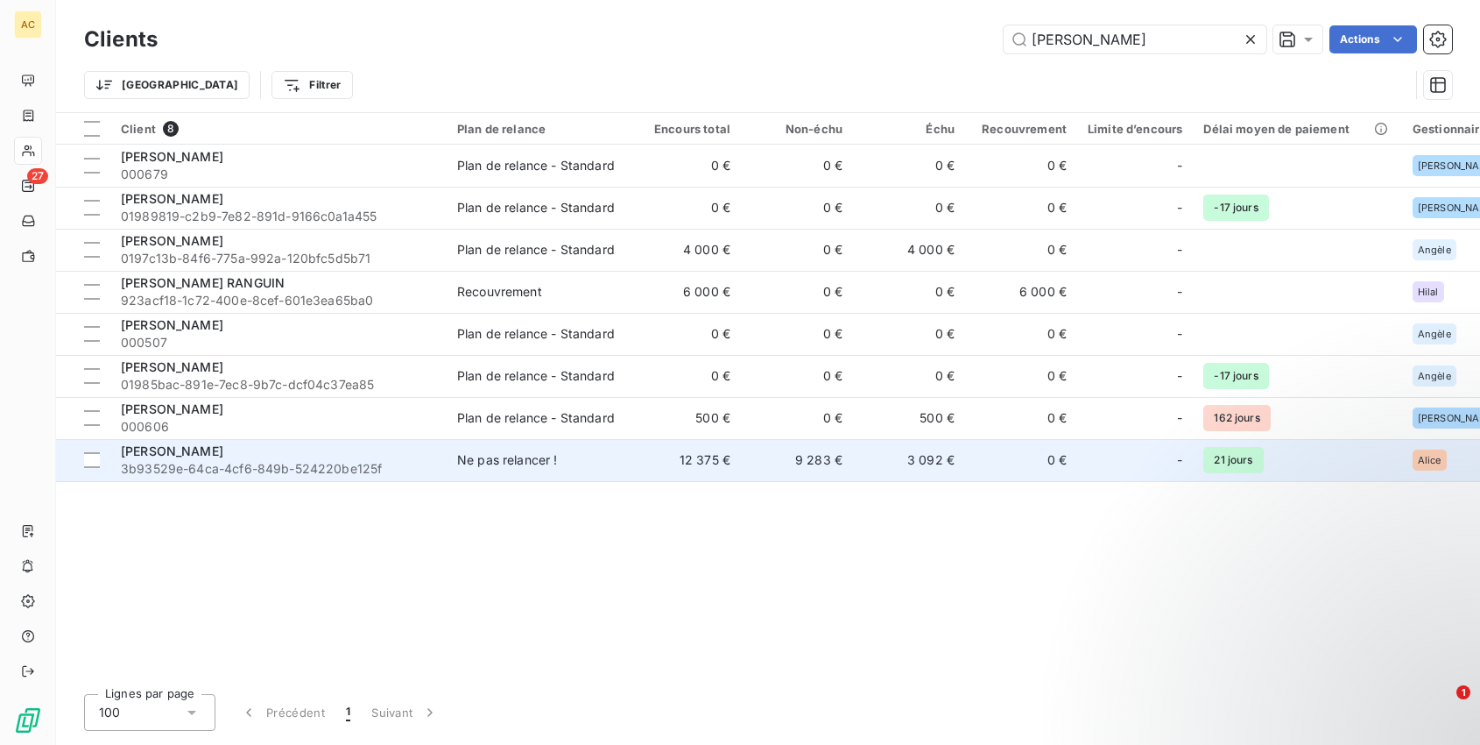
type input "joe"
click at [275, 457] on div "Joe Sejean" at bounding box center [278, 451] width 315 height 18
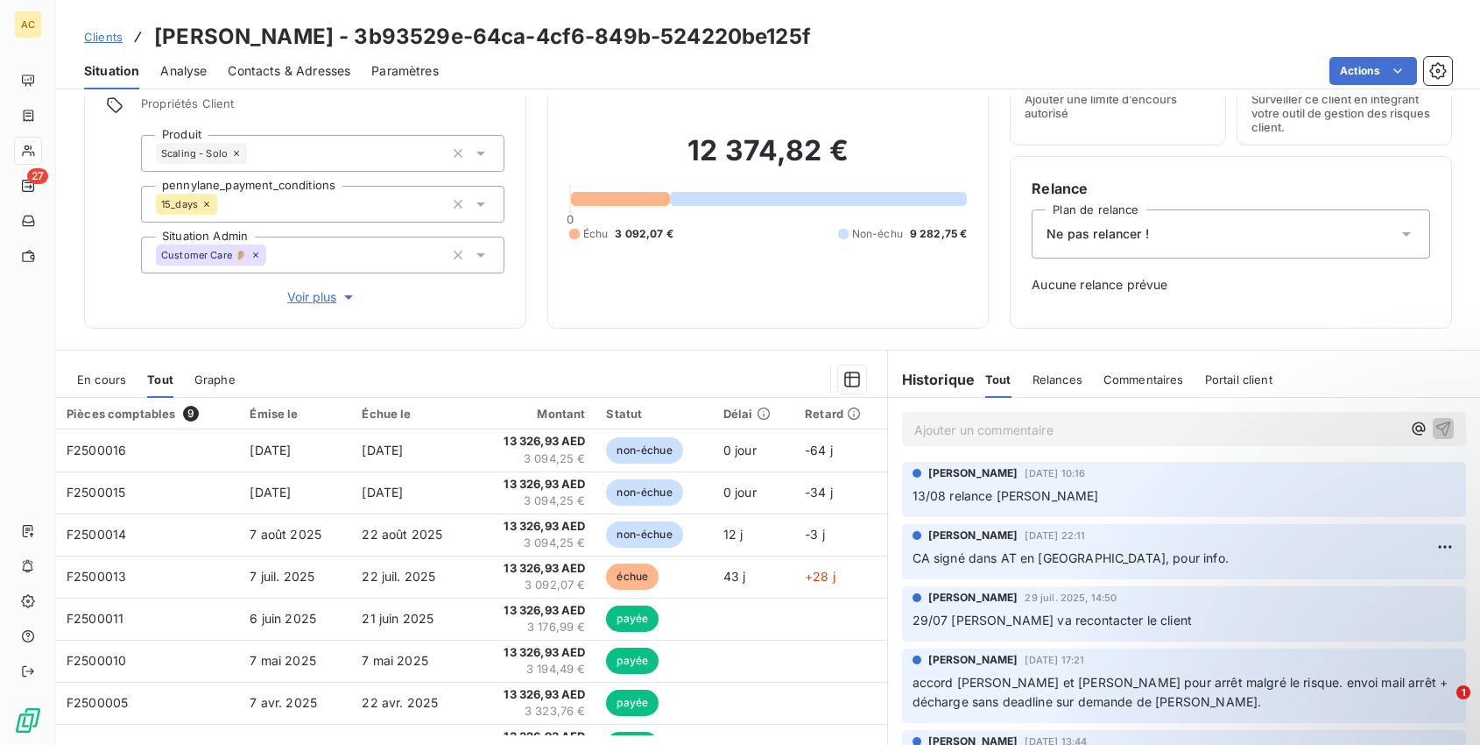
scroll to position [6, 0]
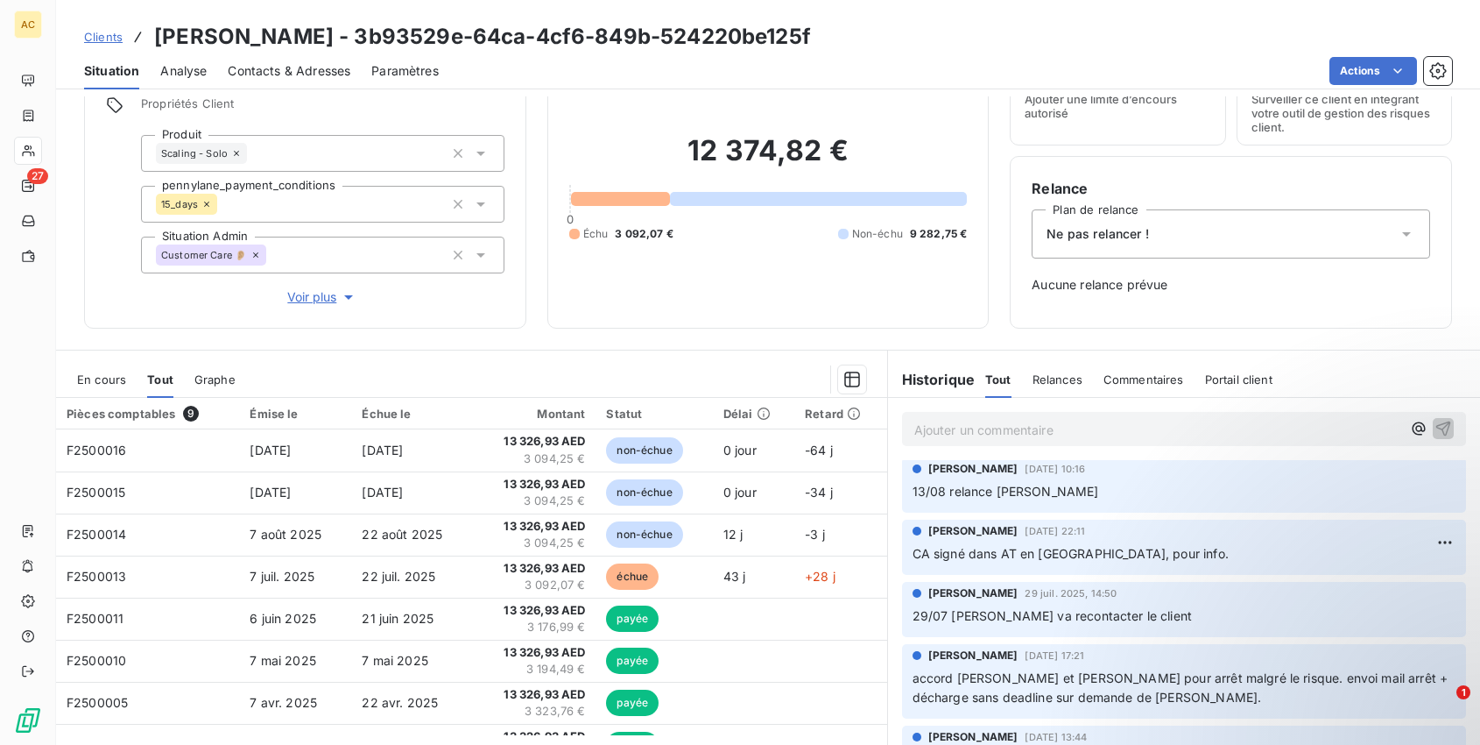
click at [305, 296] on span "Voir plus" at bounding box center [322, 297] width 70 height 18
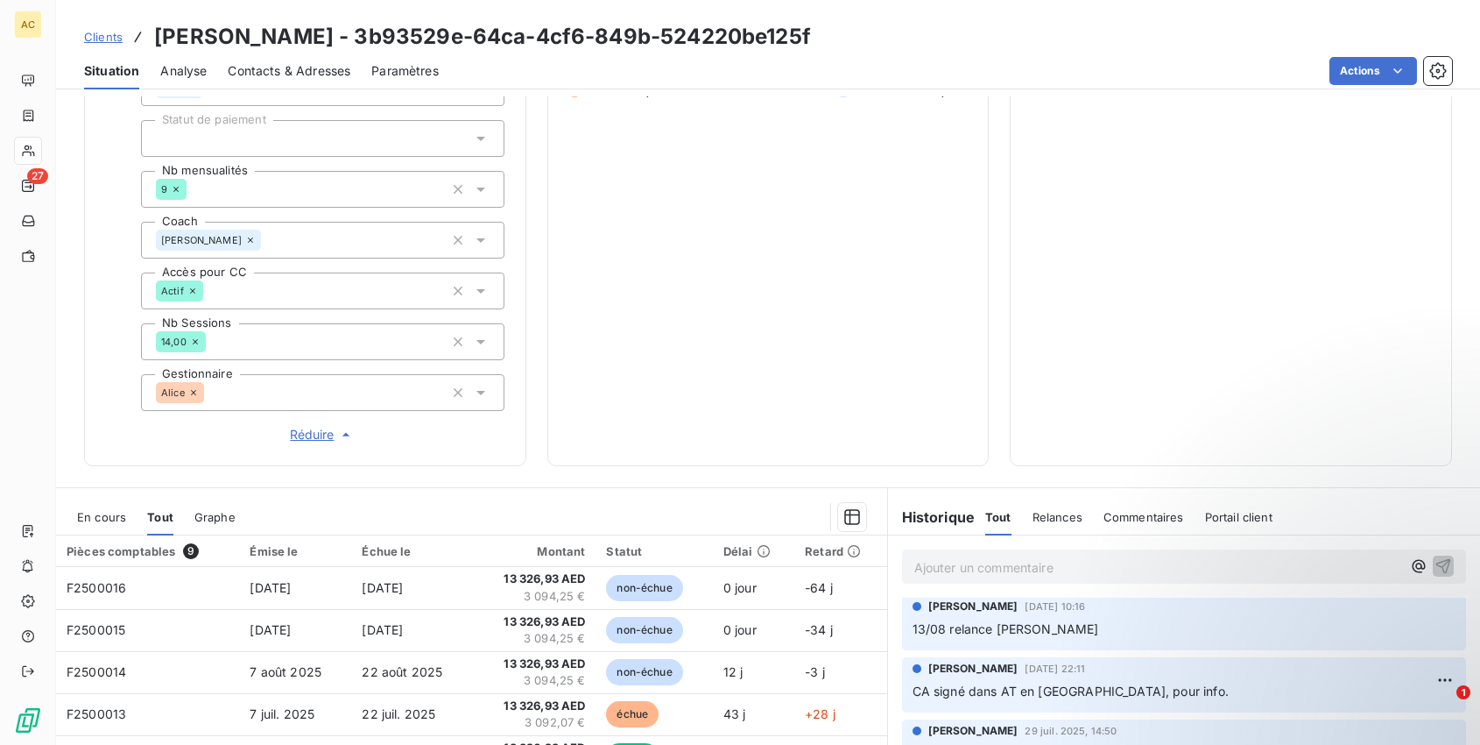
scroll to position [684, 0]
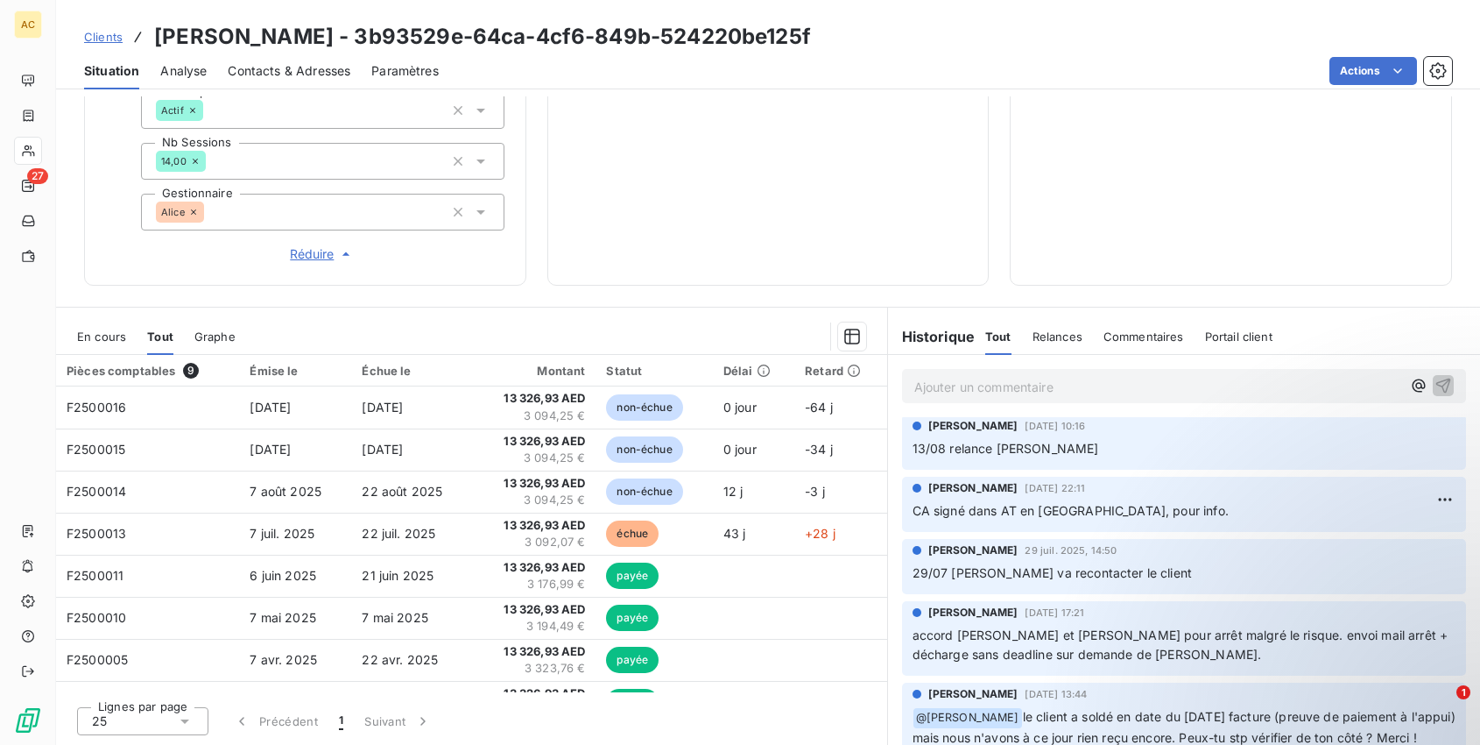
click at [92, 39] on span "Clients" at bounding box center [103, 37] width 39 height 14
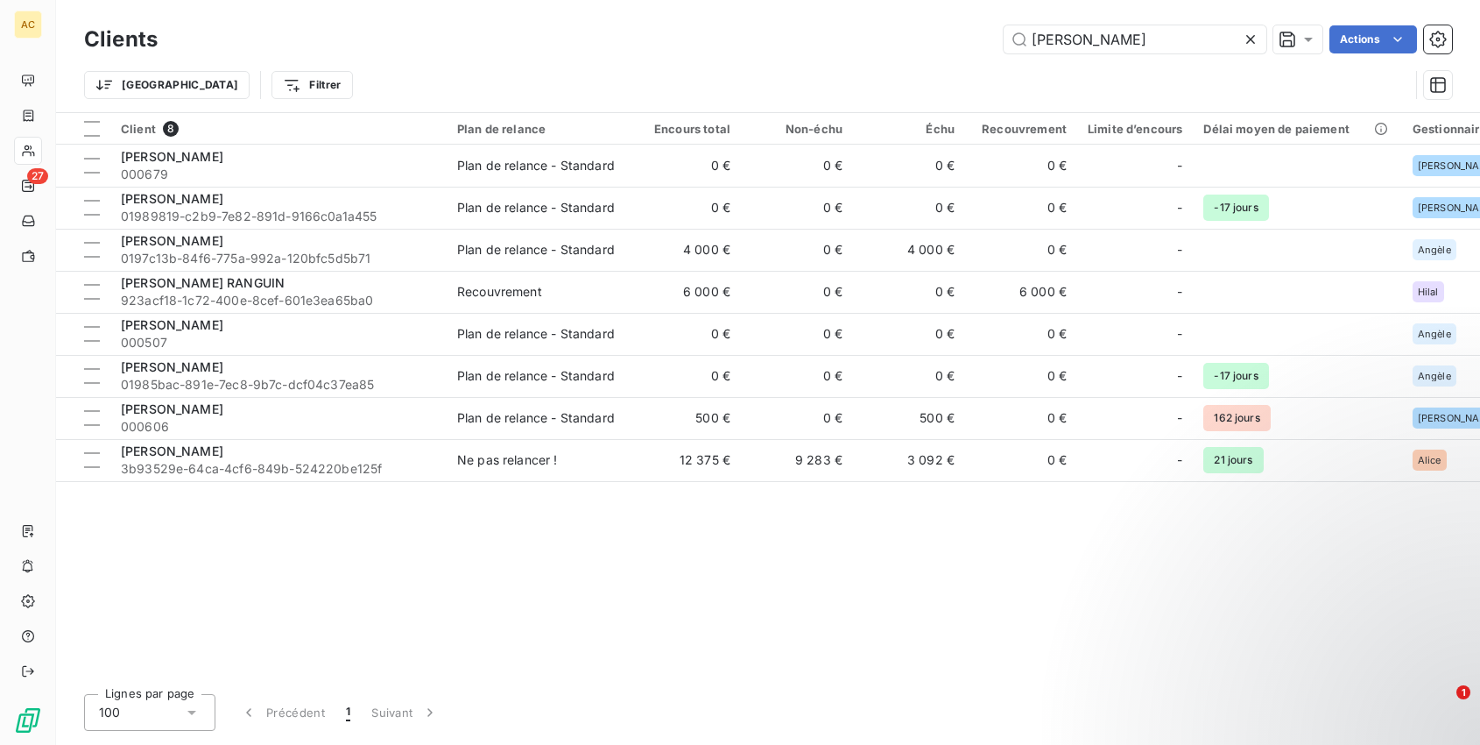
drag, startPoint x: 1070, startPoint y: 46, endPoint x: 931, endPoint y: 42, distance: 138.4
click at [931, 42] on div "joe Actions" at bounding box center [816, 39] width 1274 height 28
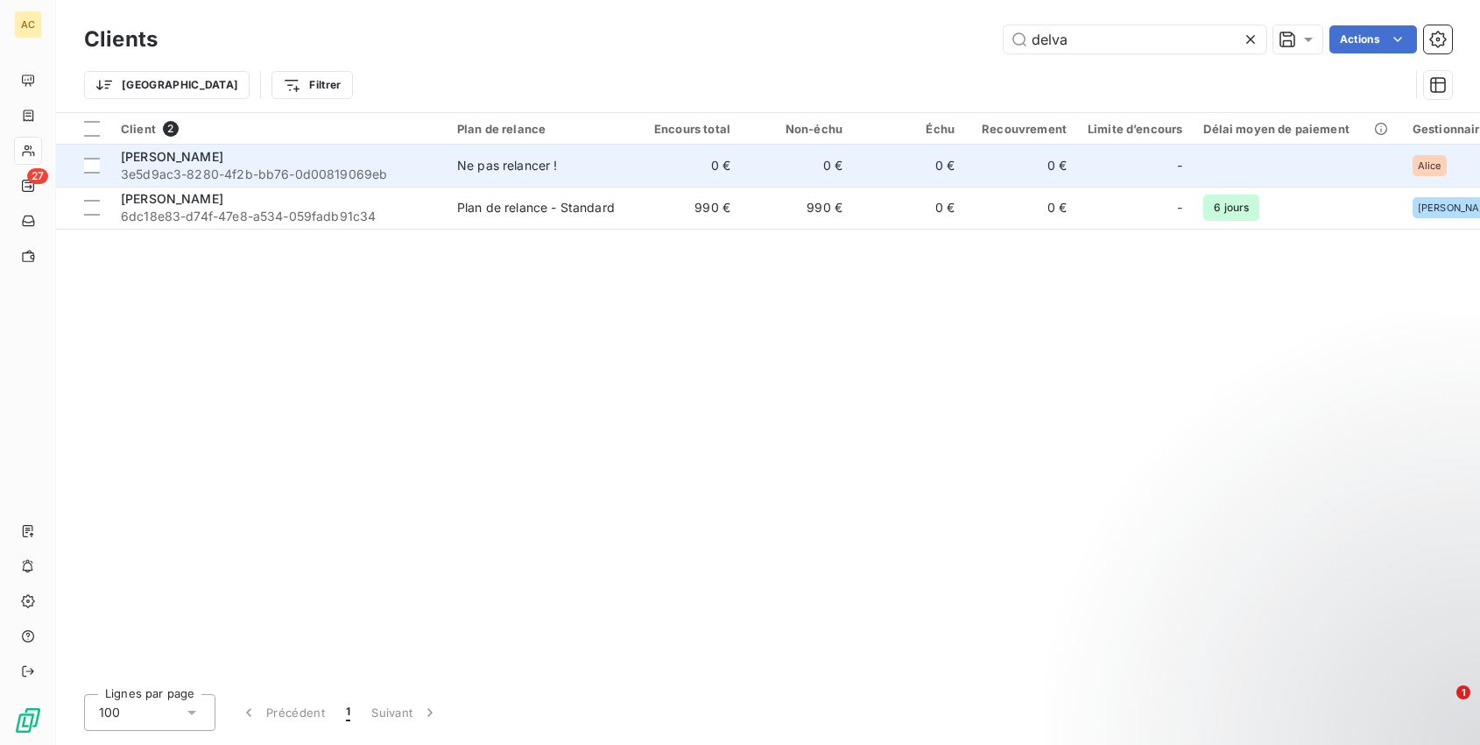
type input "delva"
click at [303, 166] on span "3e5d9ac3-8280-4f2b-bb76-0d00819069eb" at bounding box center [278, 175] width 315 height 18
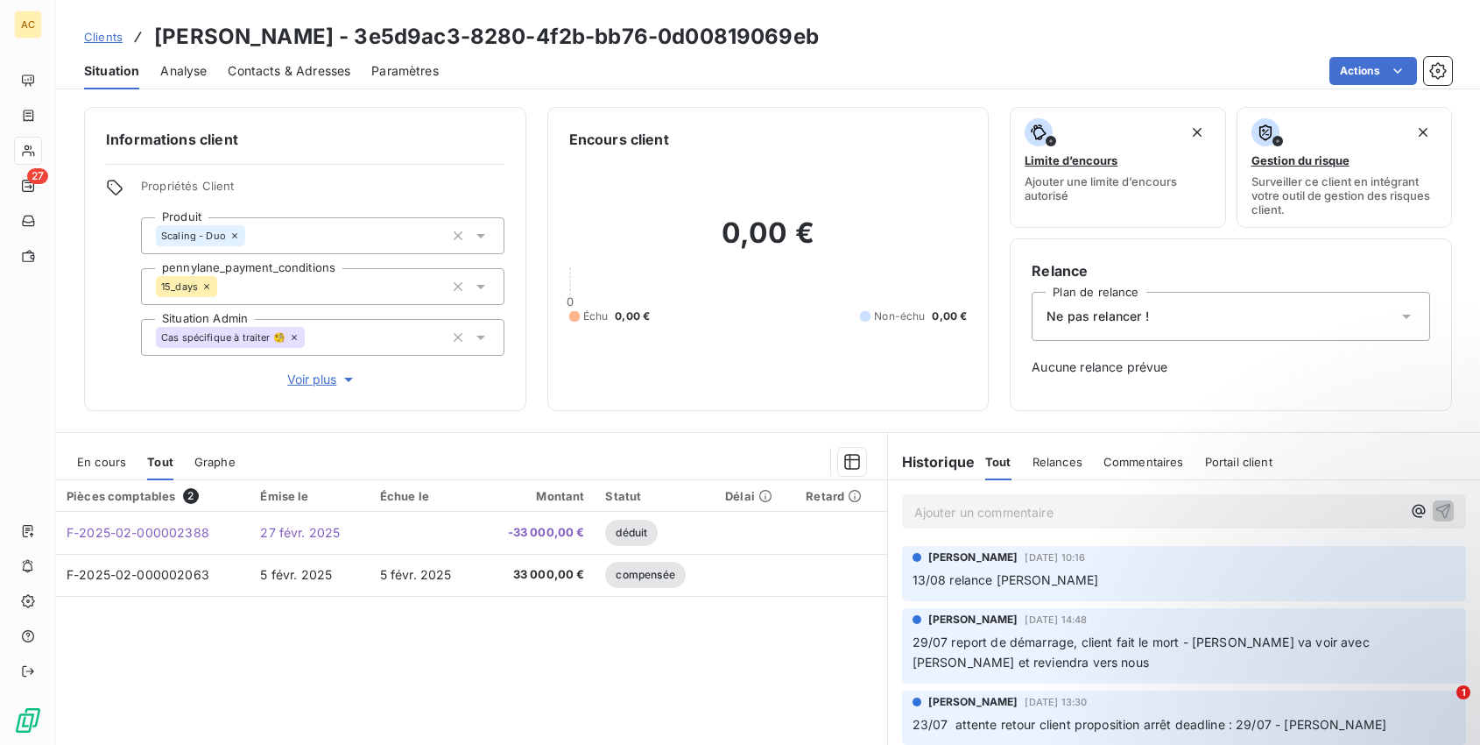
click at [104, 38] on span "Clients" at bounding box center [103, 37] width 39 height 14
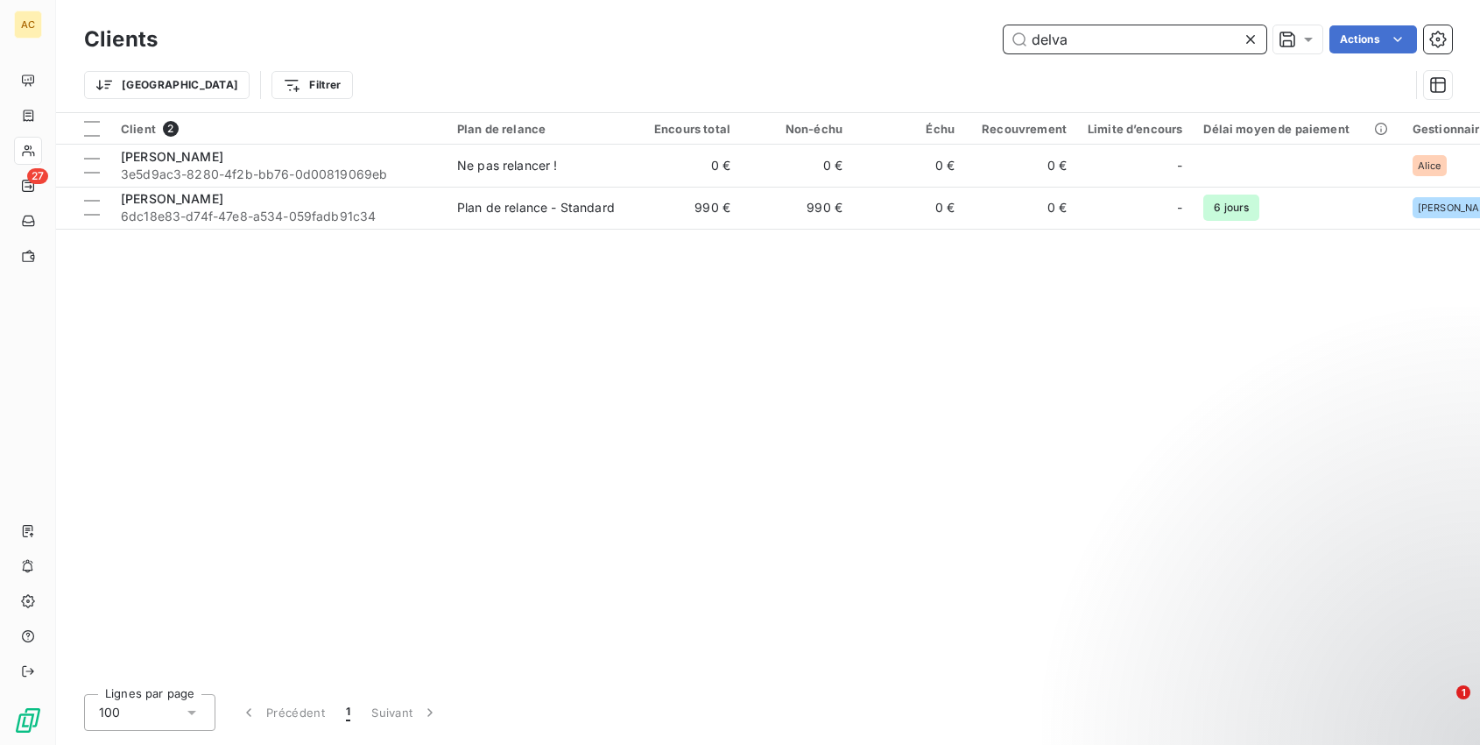
drag, startPoint x: 1112, startPoint y: 37, endPoint x: 916, endPoint y: 7, distance: 197.6
click at [916, 7] on div "Clients delva Actions Trier Filtrer" at bounding box center [768, 56] width 1424 height 112
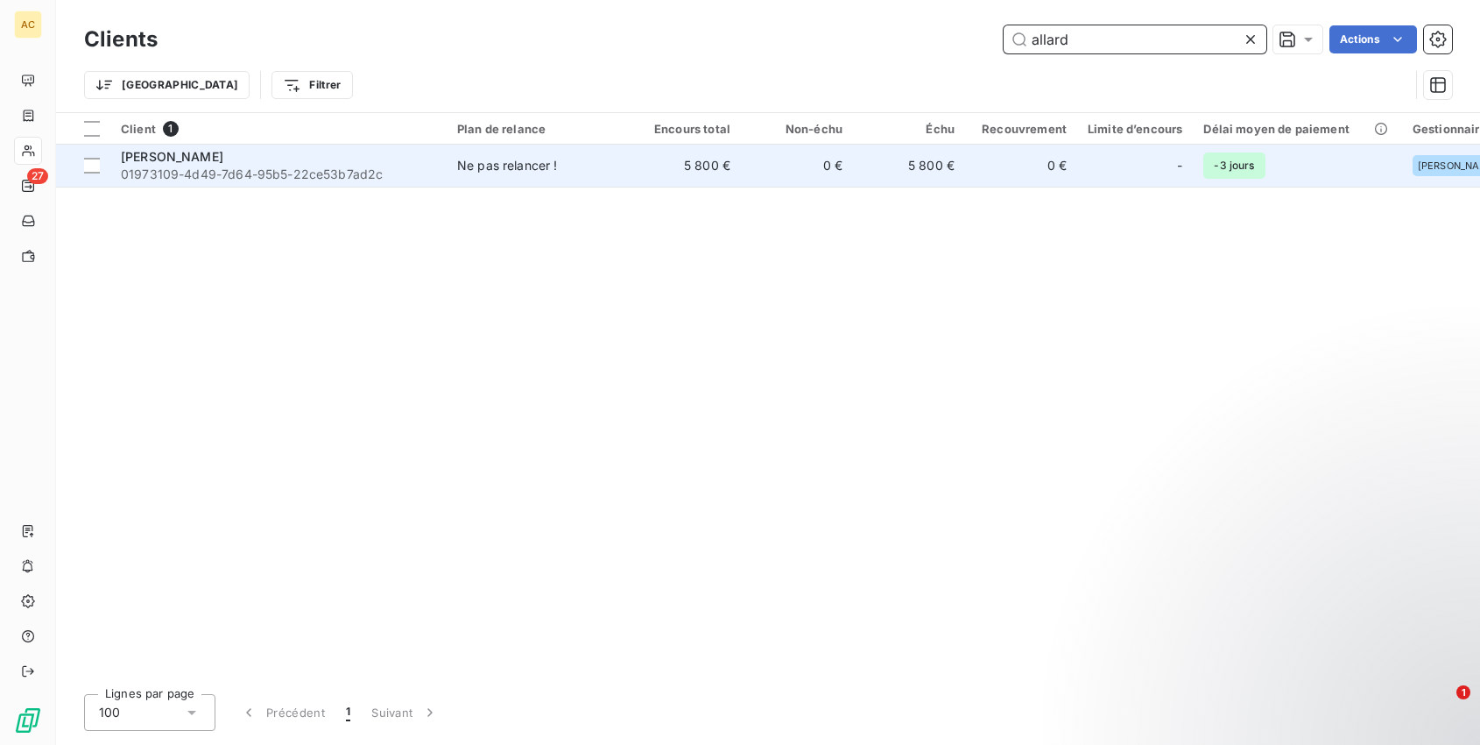
type input "allard"
click at [266, 159] on div "gilles allard" at bounding box center [278, 157] width 315 height 18
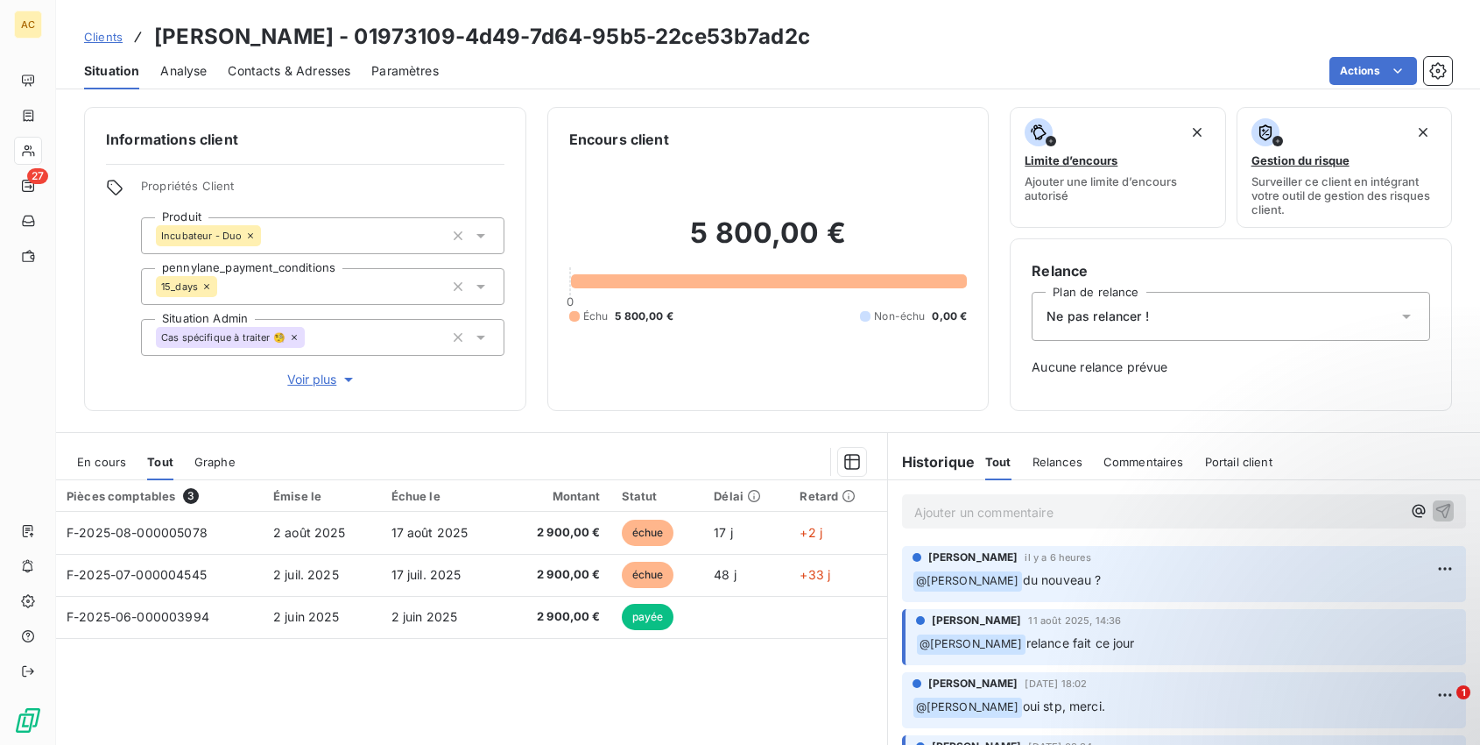
click at [314, 383] on span "Voir plus" at bounding box center [322, 380] width 70 height 18
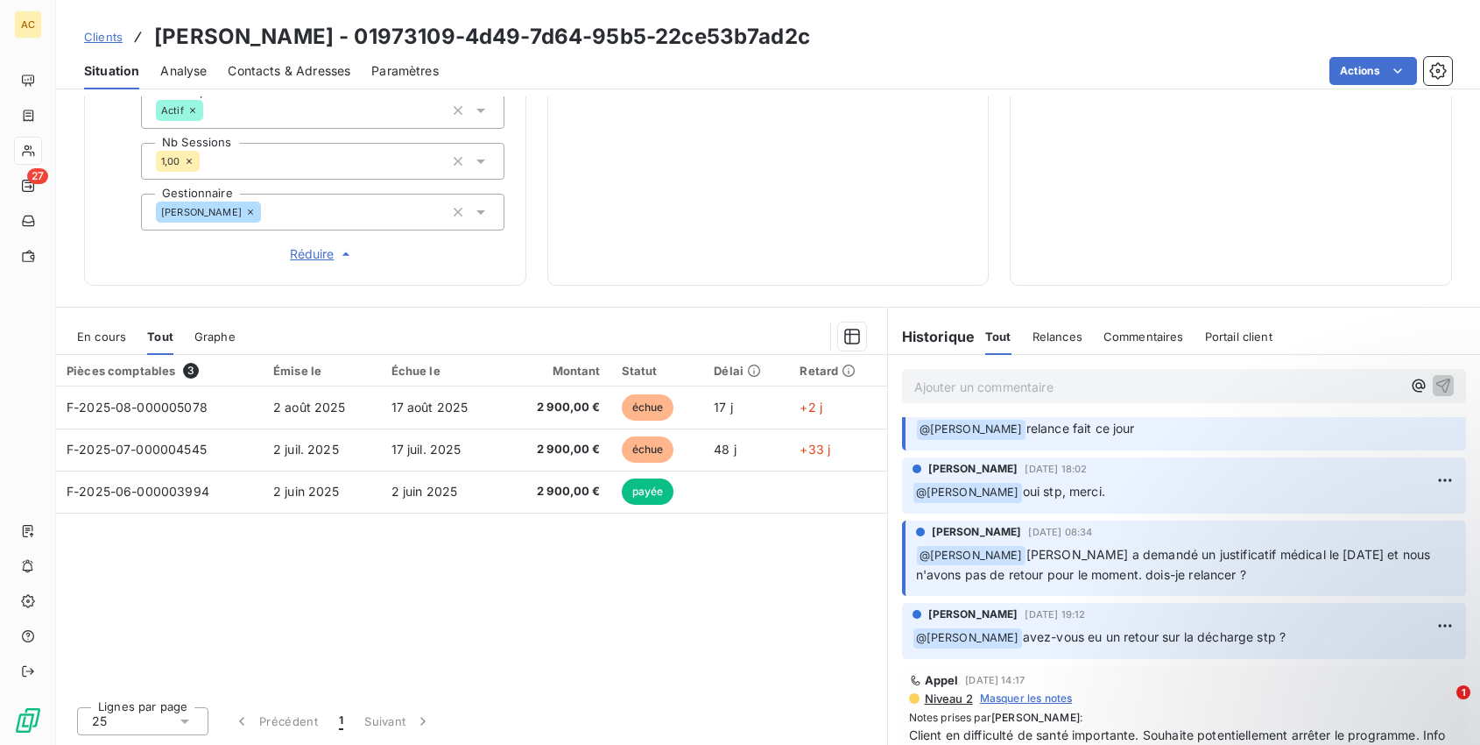
scroll to position [62, 0]
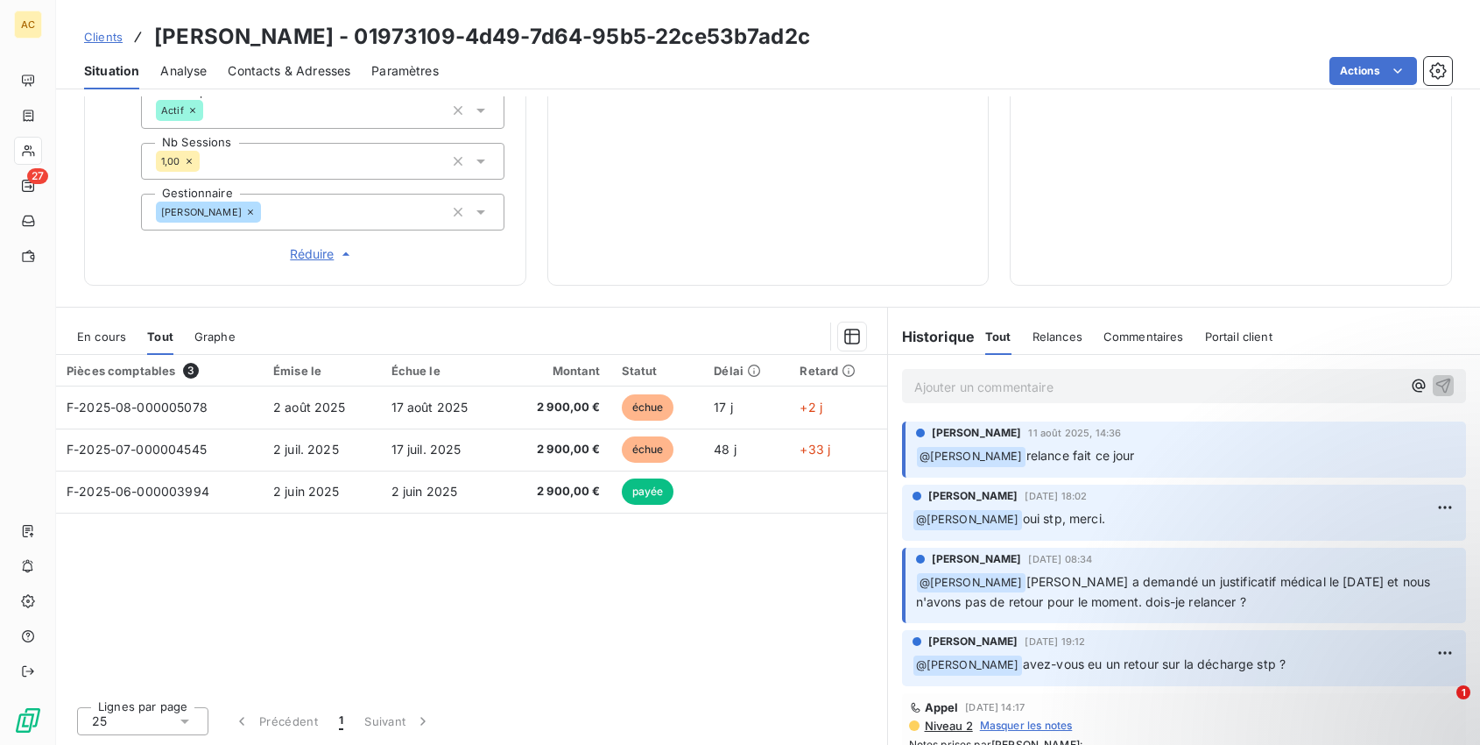
click at [305, 257] on span "Réduire" at bounding box center [322, 254] width 65 height 18
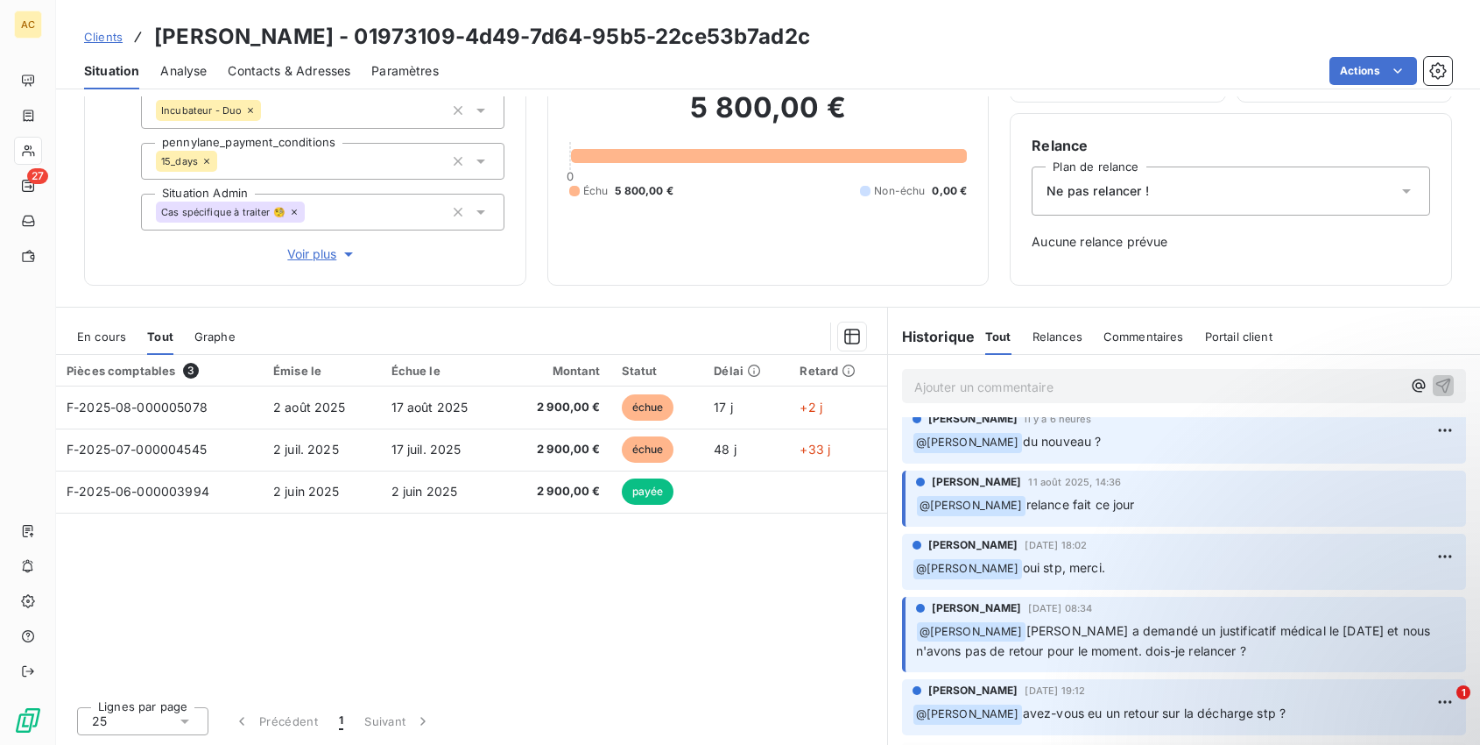
scroll to position [0, 0]
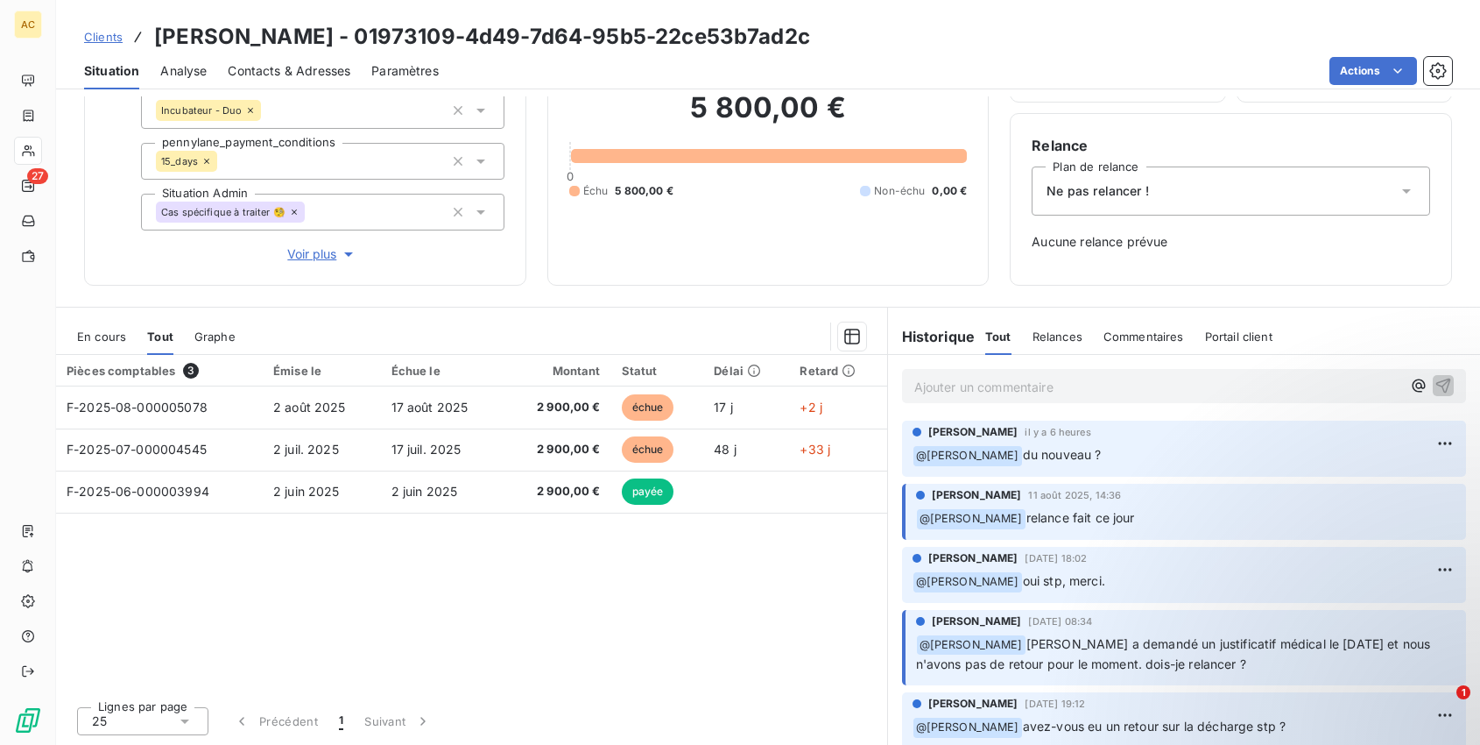
click at [991, 385] on p "Ajouter un commentaire ﻿" at bounding box center [1159, 387] width 488 height 22
click at [99, 40] on span "Clients" at bounding box center [103, 37] width 39 height 14
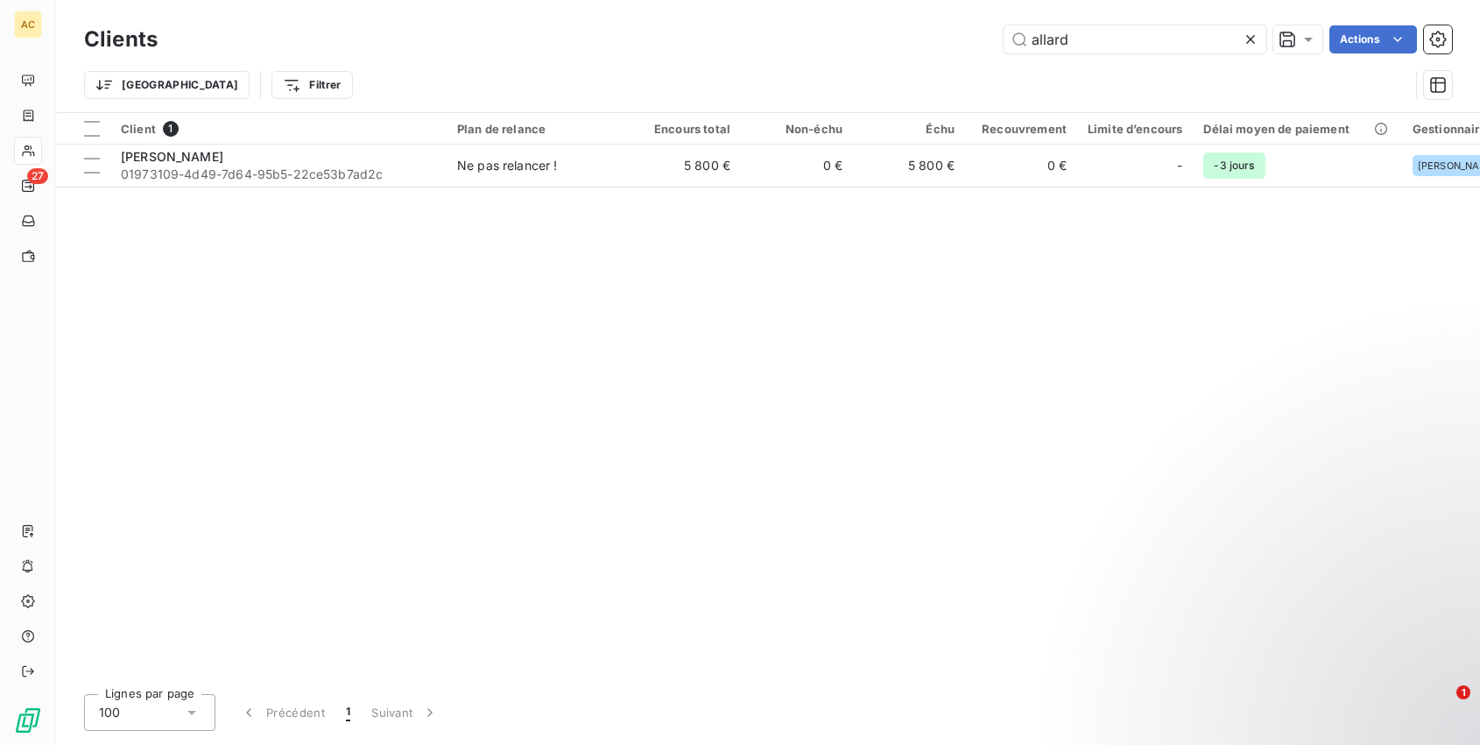
drag, startPoint x: 1108, startPoint y: 35, endPoint x: 903, endPoint y: 20, distance: 205.5
click at [903, 21] on div "Clients allard Actions" at bounding box center [768, 39] width 1368 height 37
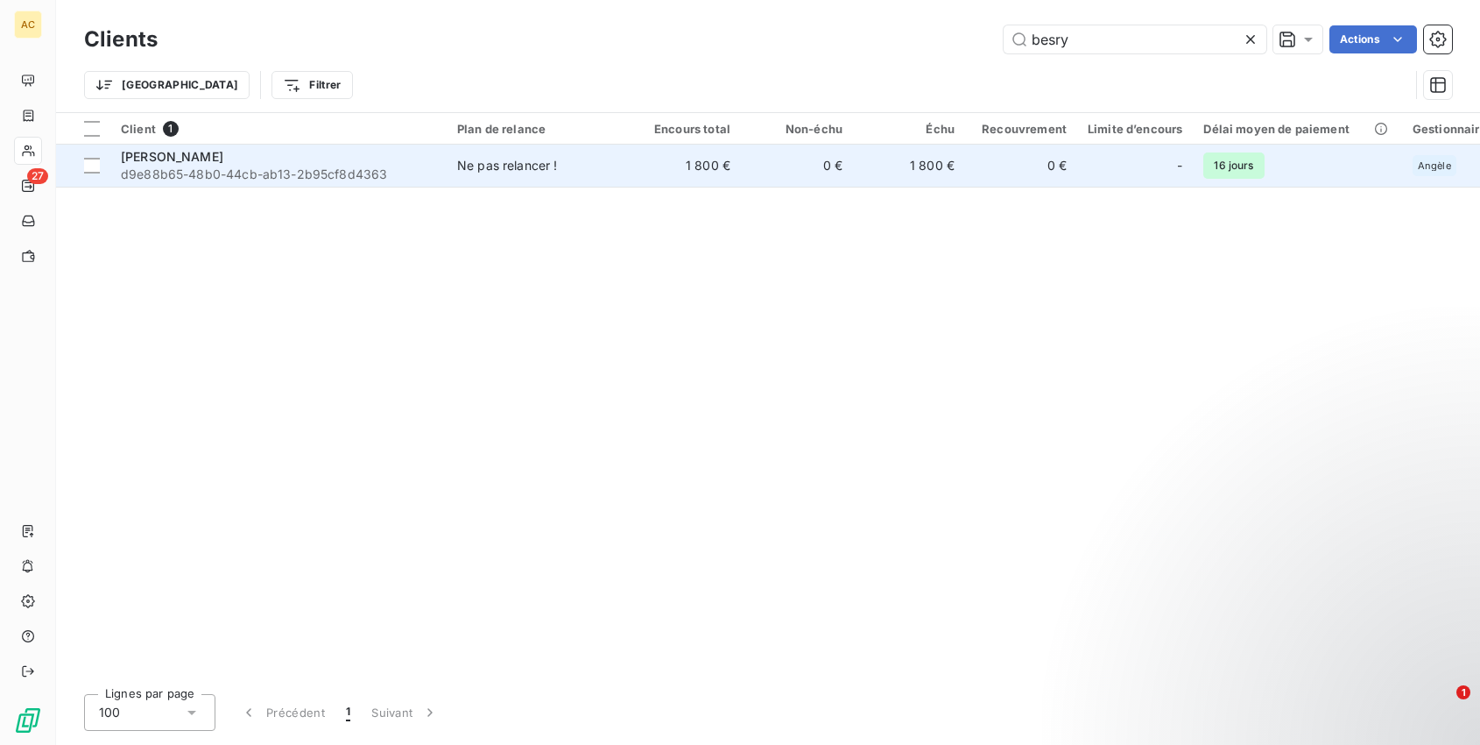
type input "besry"
click at [279, 159] on div "Thomas Besry" at bounding box center [278, 157] width 315 height 18
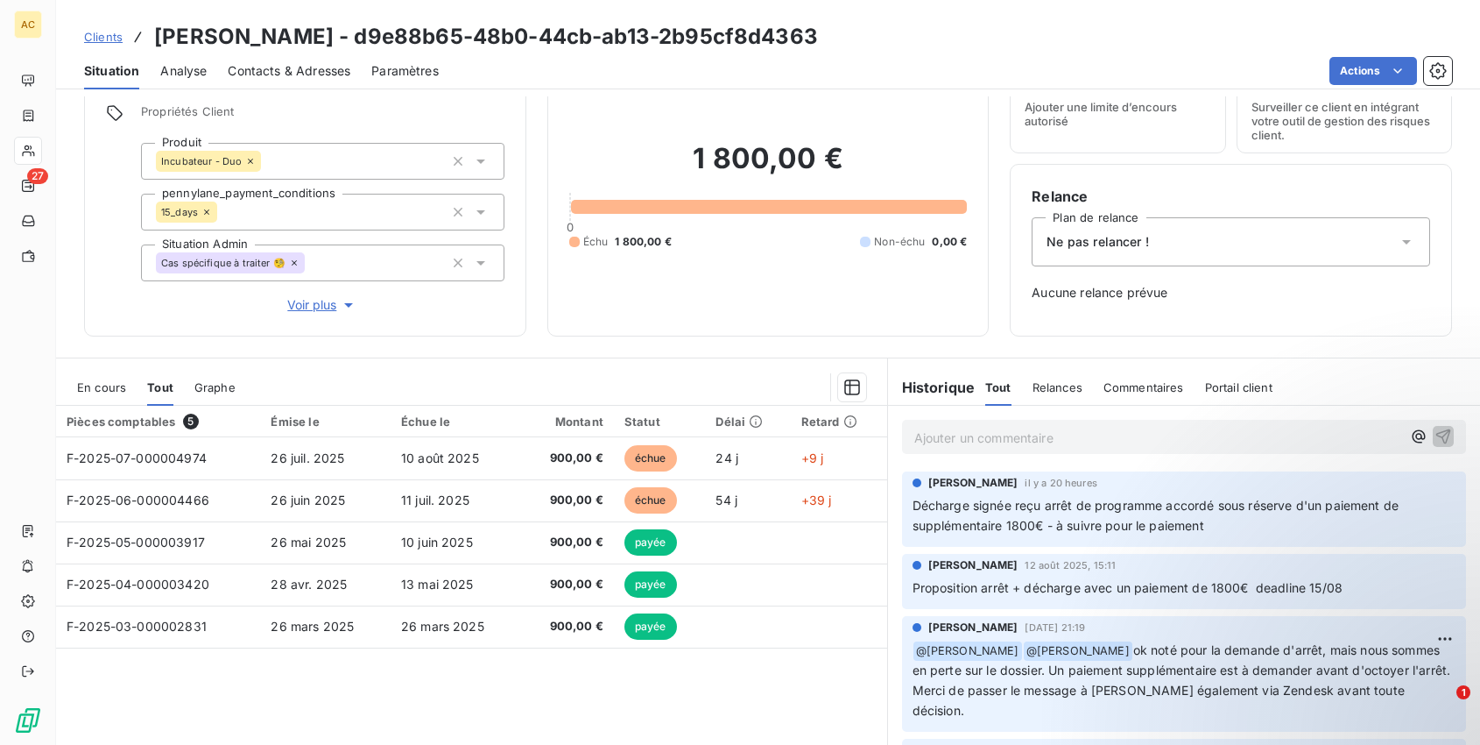
scroll to position [125, 0]
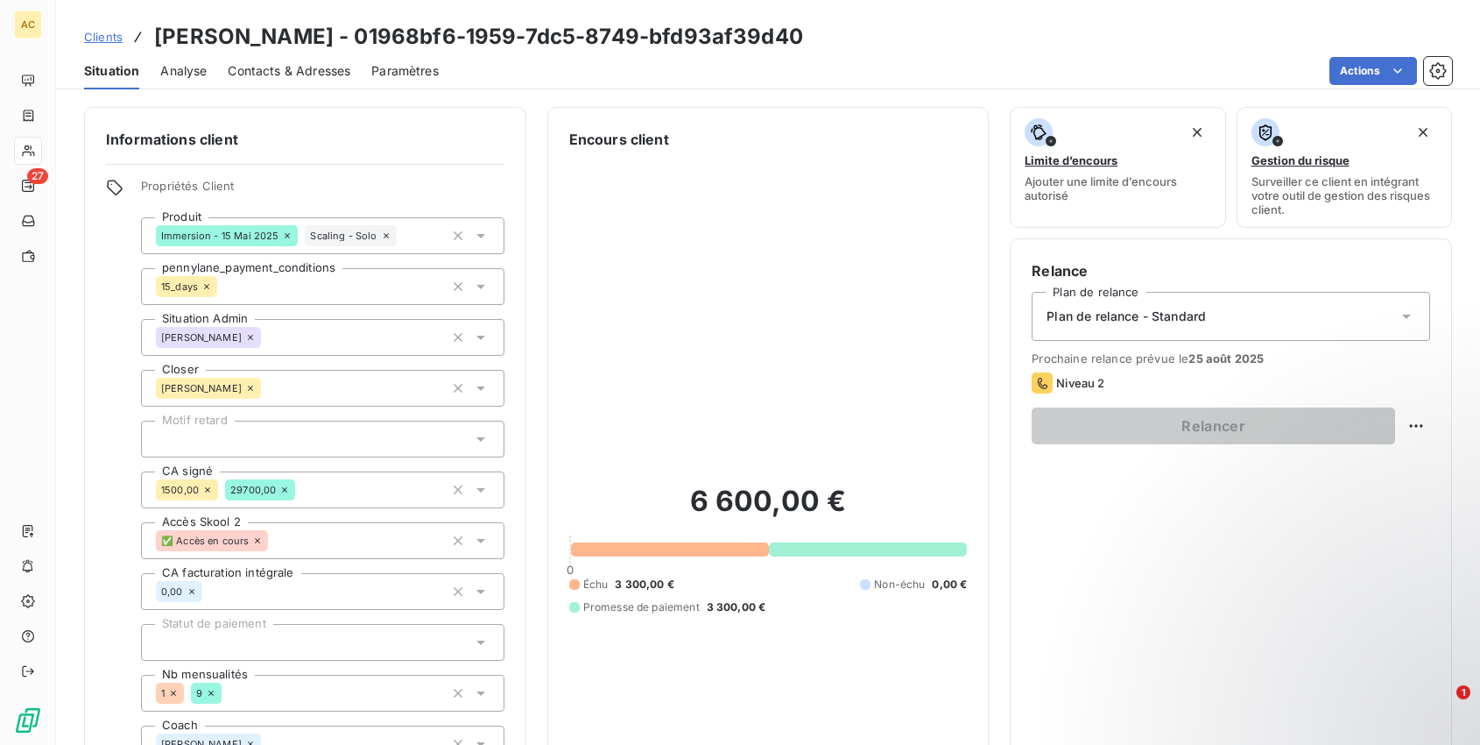
scroll to position [109, 0]
